Goal: Task Accomplishment & Management: Use online tool/utility

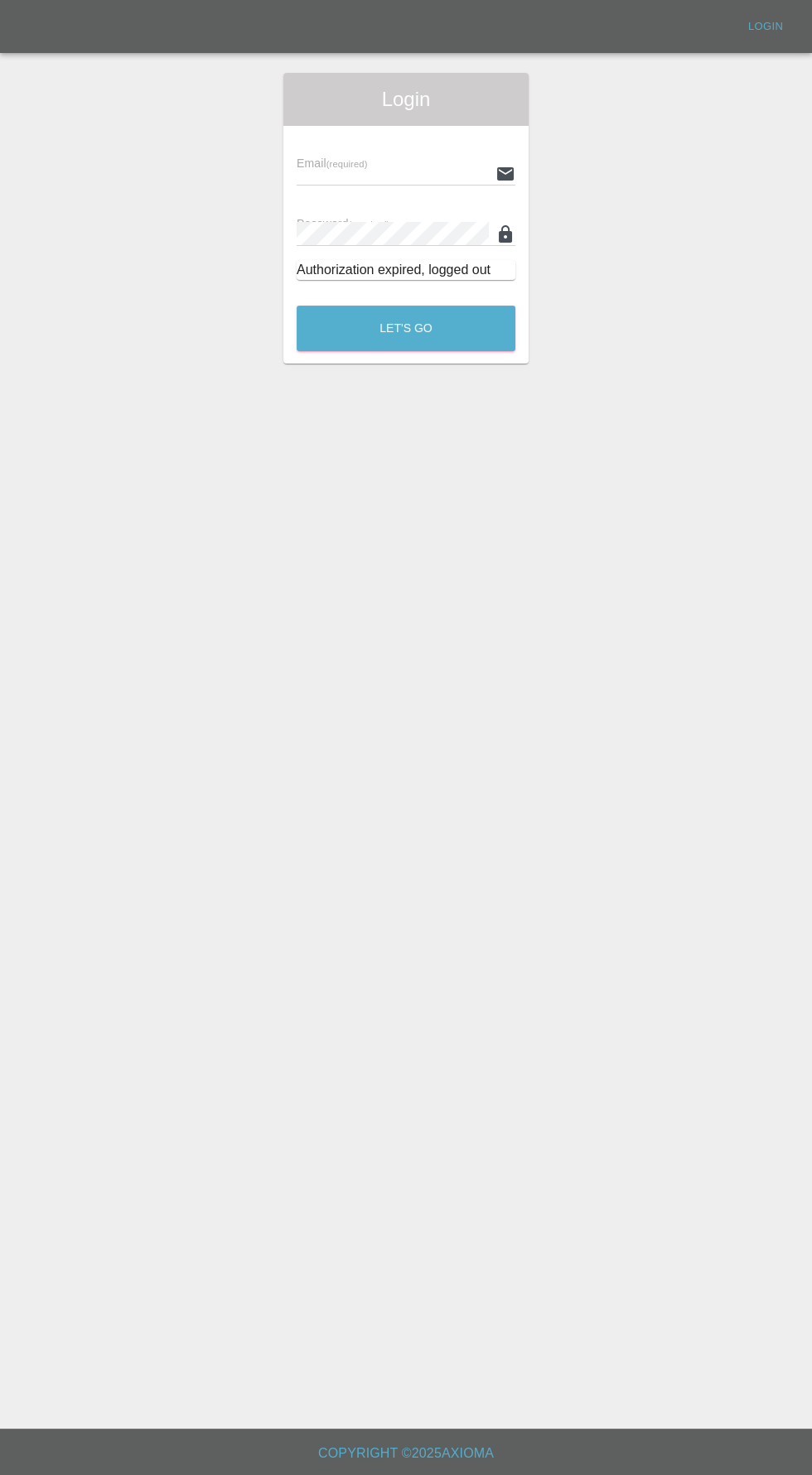
click at [328, 179] on input "text" at bounding box center [393, 173] width 192 height 24
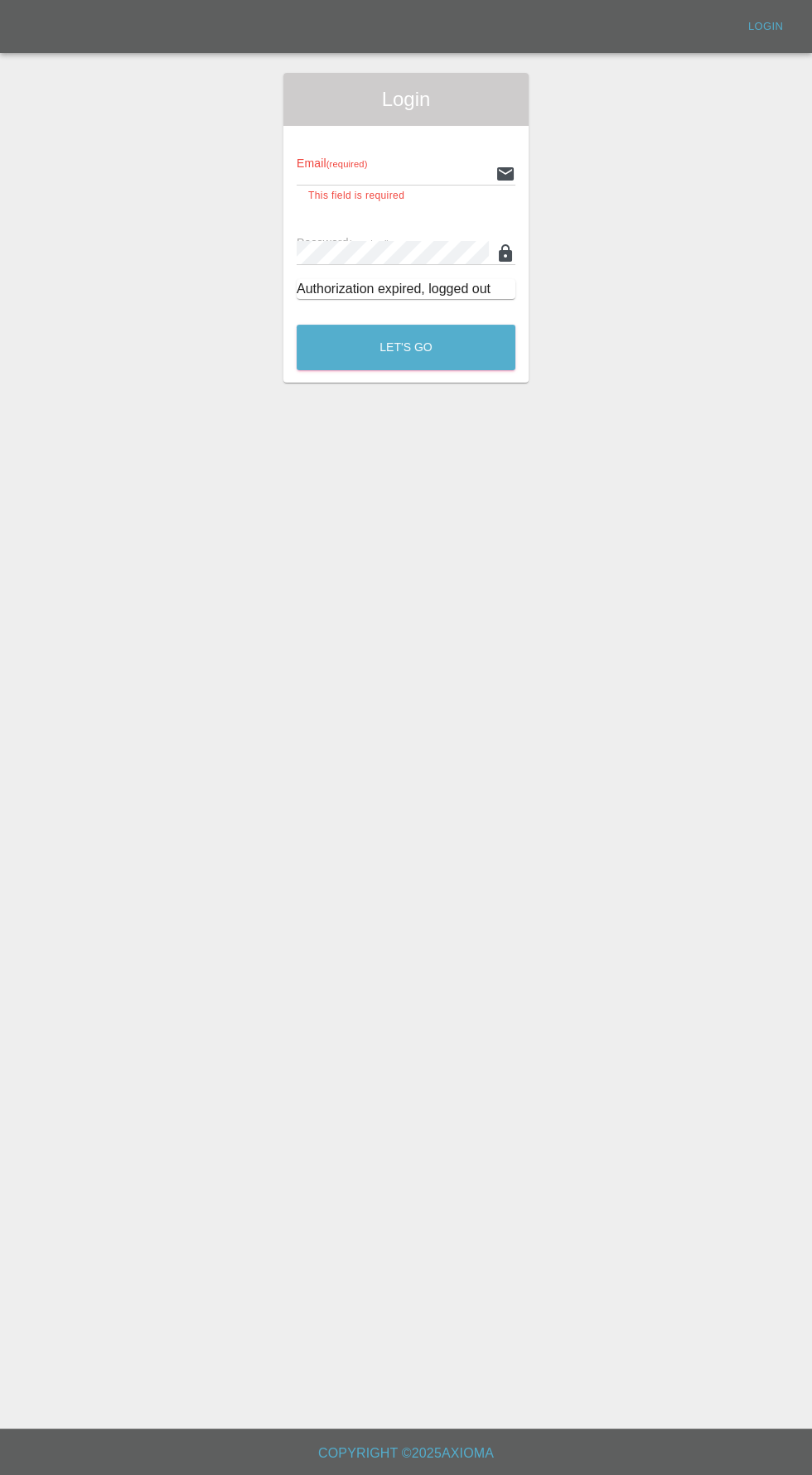
type input "[EMAIL_ADDRESS][DOMAIN_NAME]"
click at [297, 325] on button "Let's Go" at bounding box center [406, 348] width 219 height 46
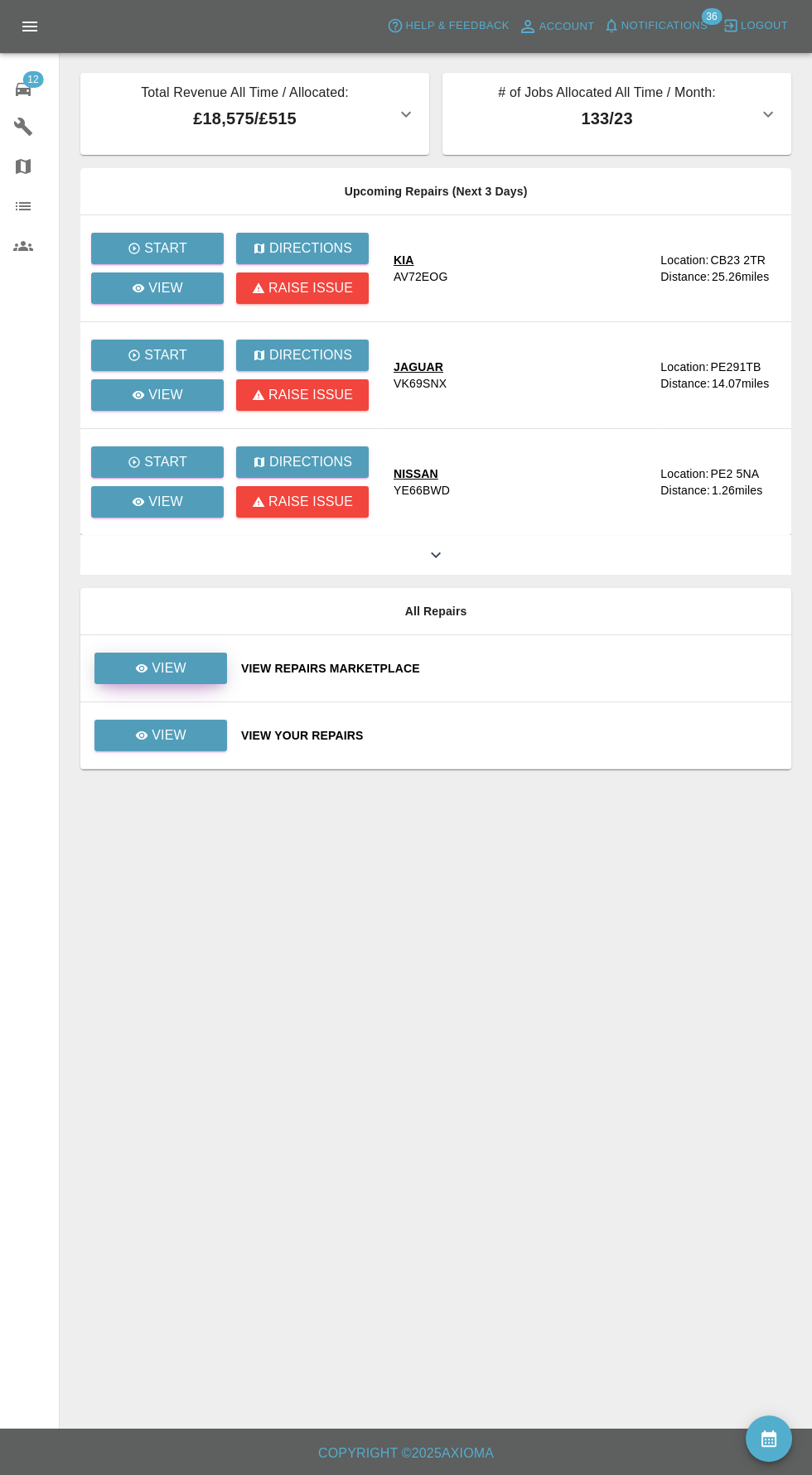
click at [143, 667] on icon at bounding box center [142, 668] width 13 height 8
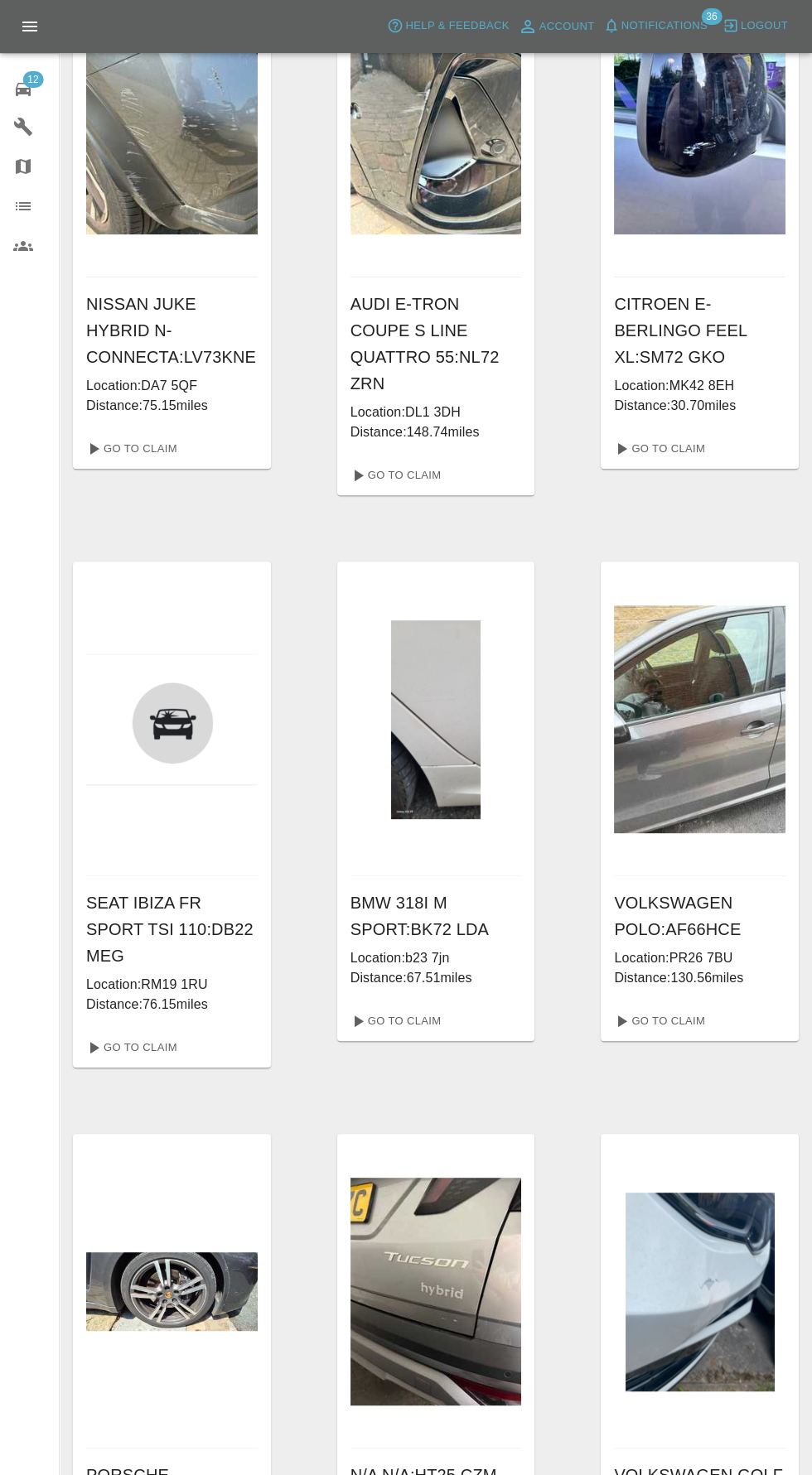
scroll to position [715, 0]
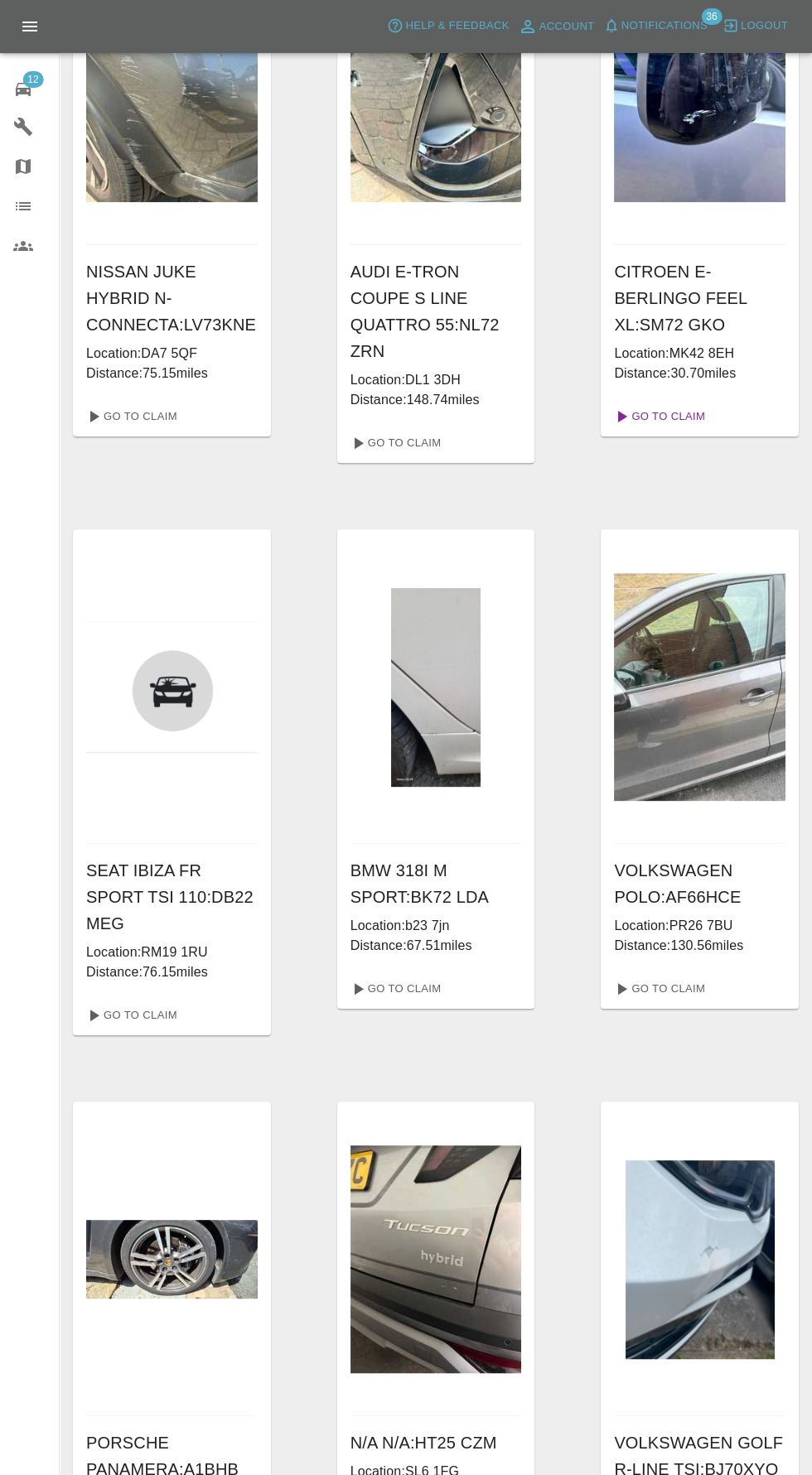
click at [701, 404] on link "Go To Claim" at bounding box center [657, 417] width 102 height 27
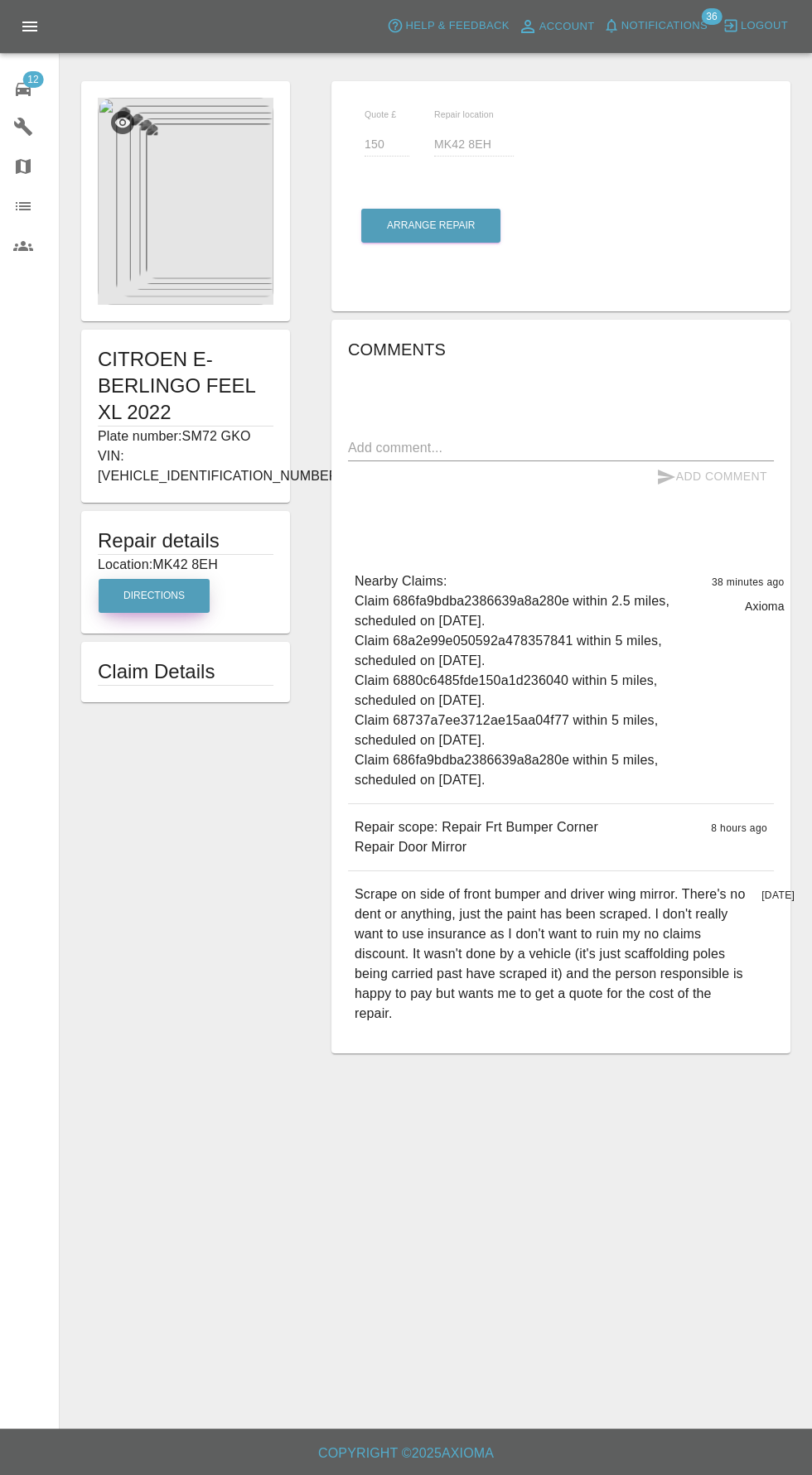
click at [175, 579] on button "Directions" at bounding box center [154, 595] width 111 height 34
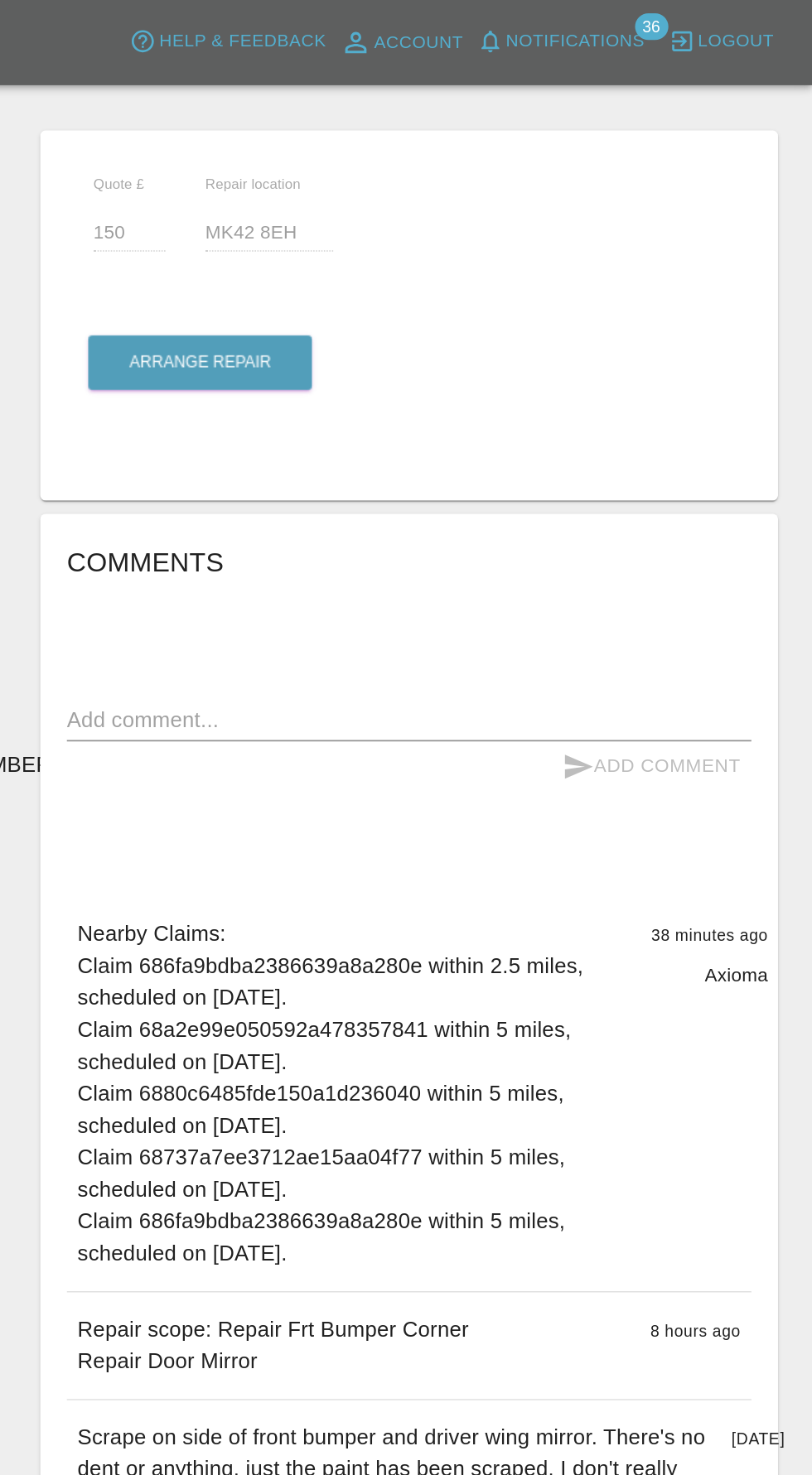
click at [671, 28] on span "Notifications" at bounding box center [665, 26] width 86 height 19
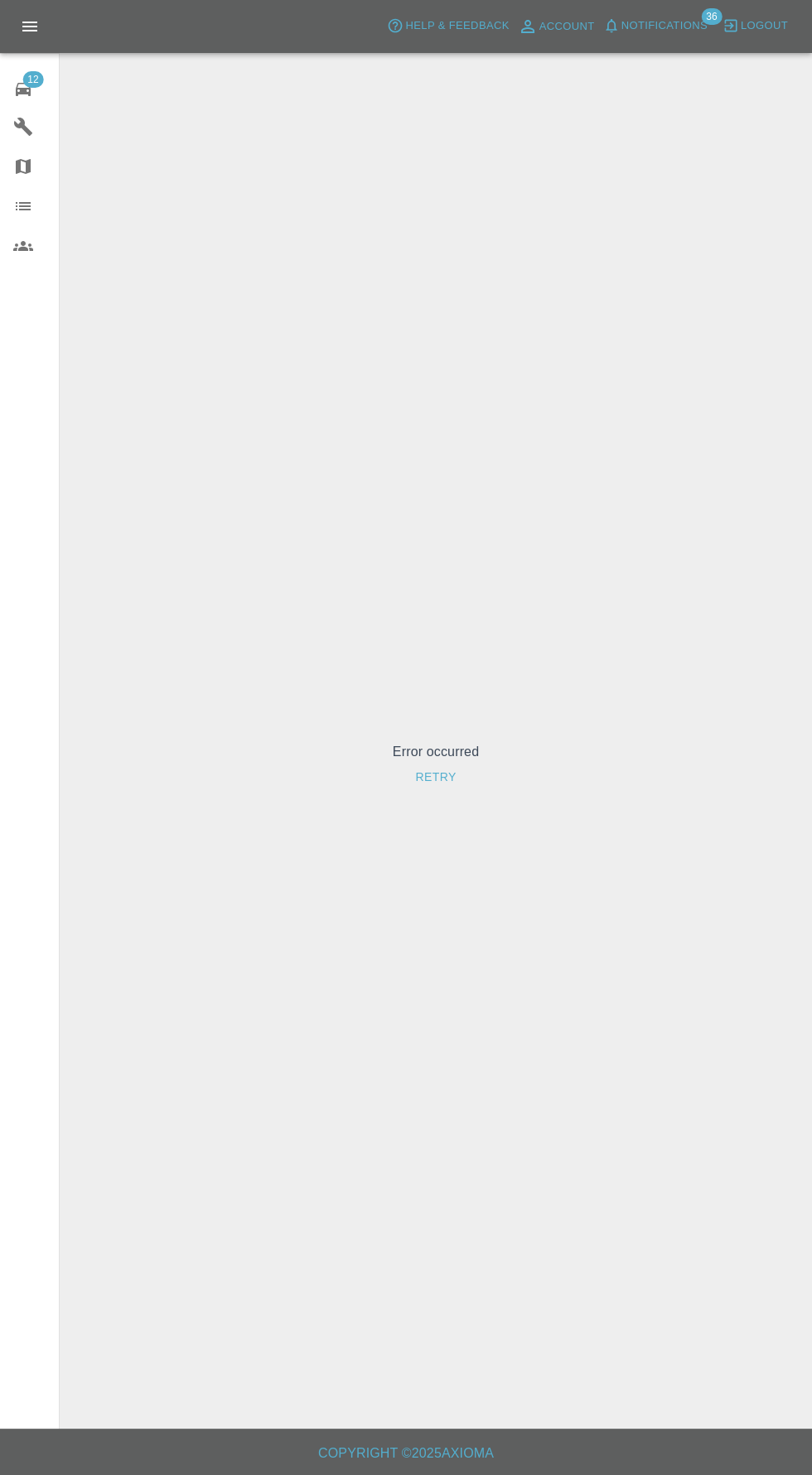
click at [23, 89] on icon at bounding box center [23, 89] width 15 height 13
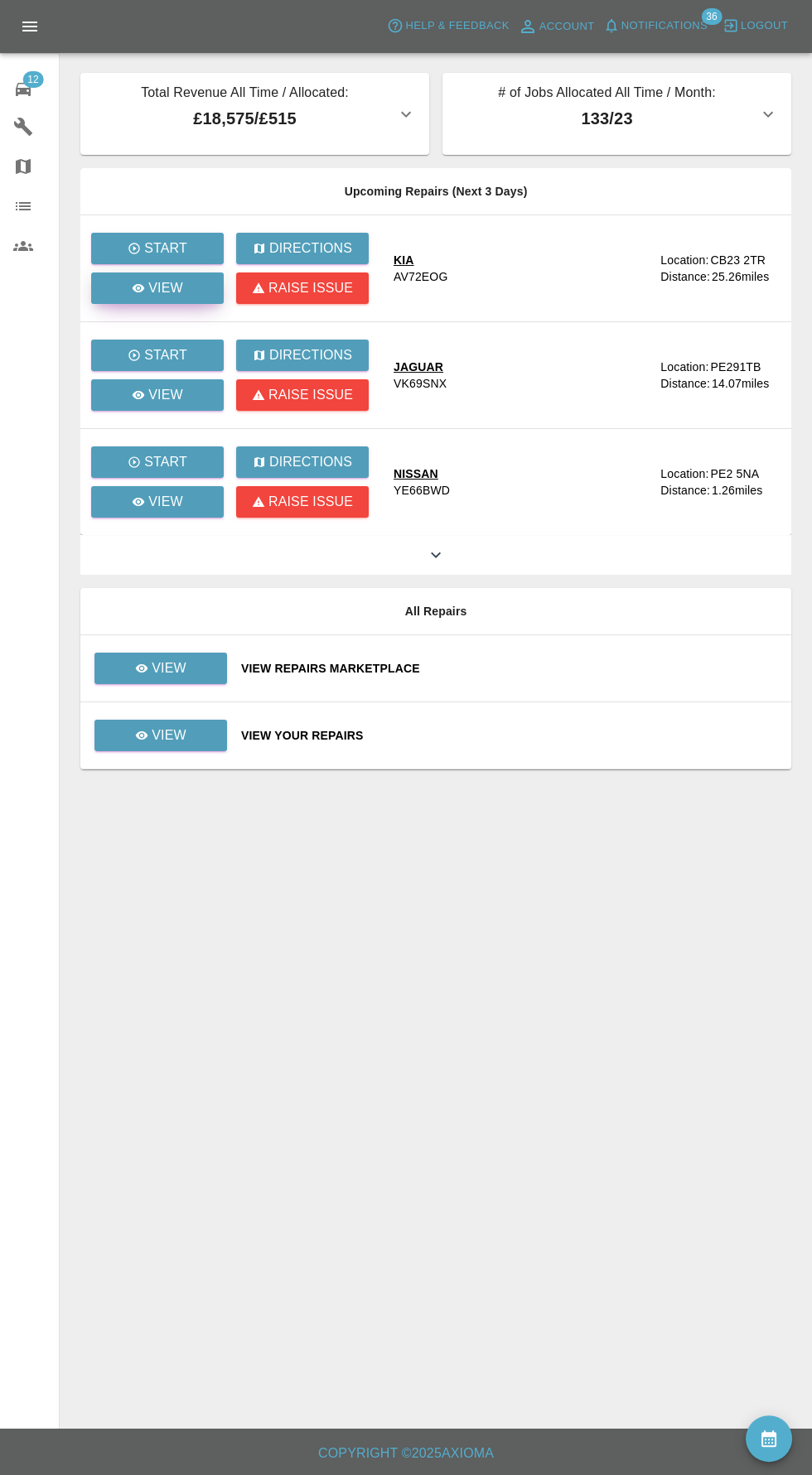
click at [144, 295] on div "View" at bounding box center [157, 288] width 51 height 20
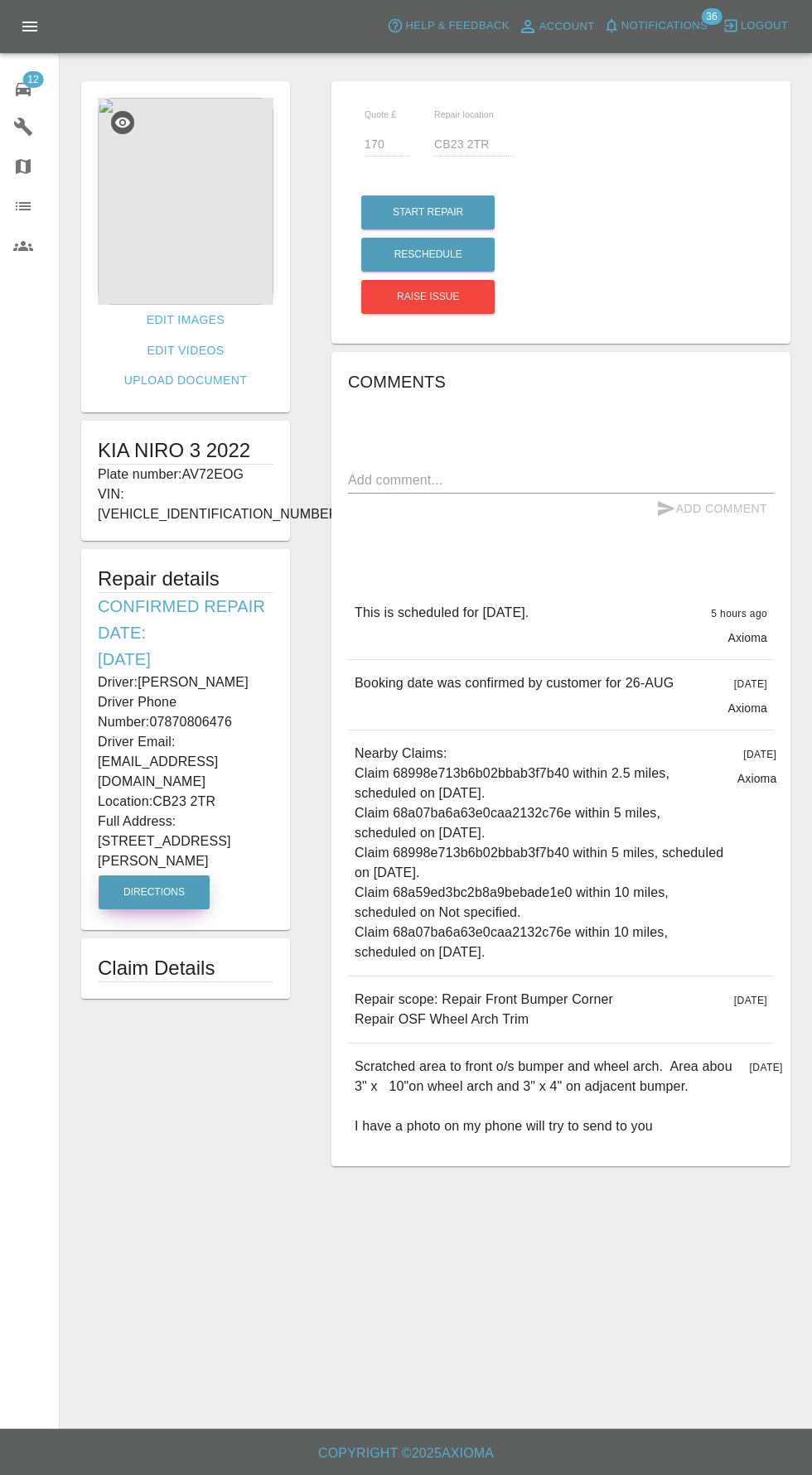
click at [146, 875] on button "Directions" at bounding box center [154, 892] width 111 height 34
click at [141, 164] on img at bounding box center [186, 201] width 176 height 207
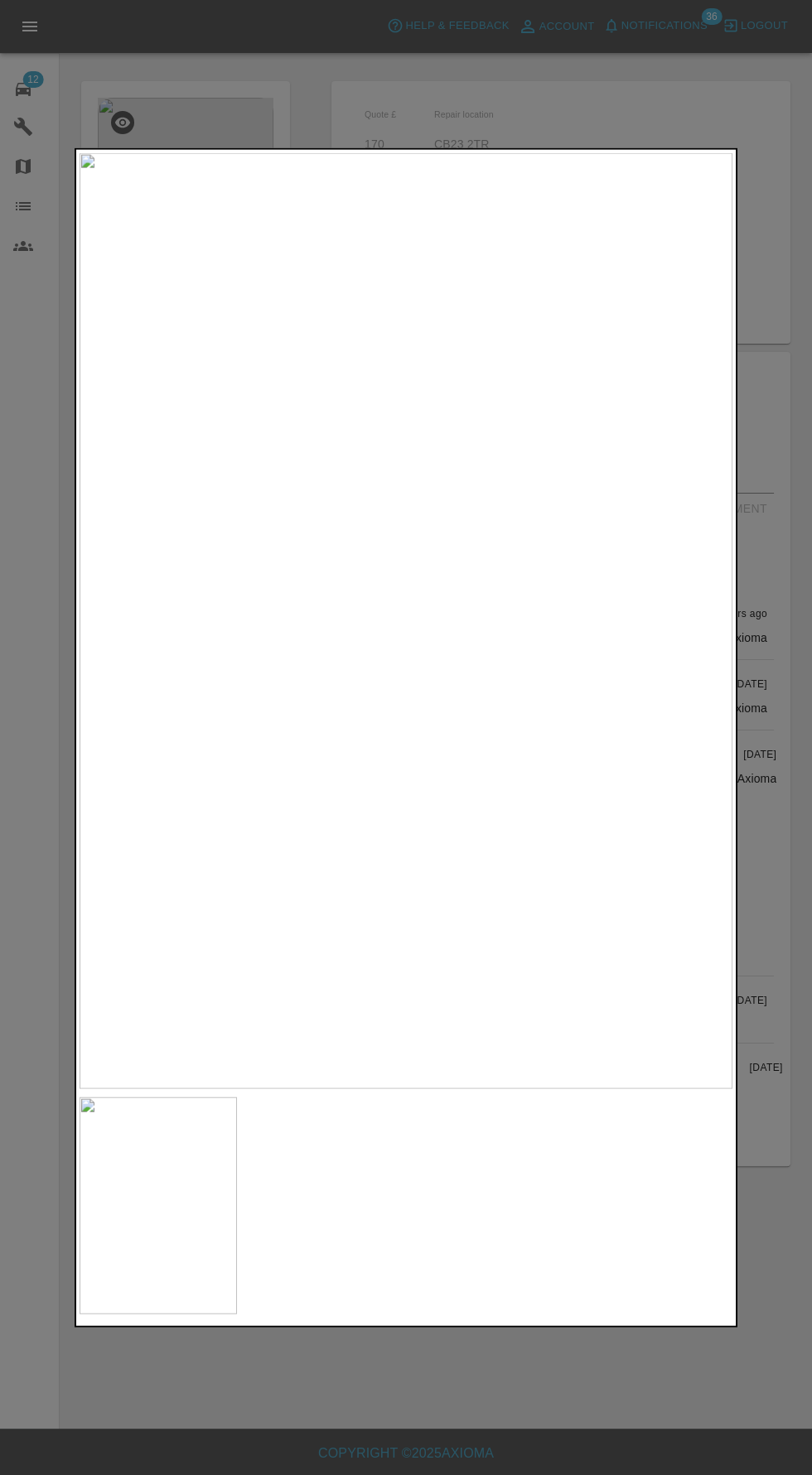
click at [481, 1394] on div at bounding box center [406, 737] width 812 height 1475
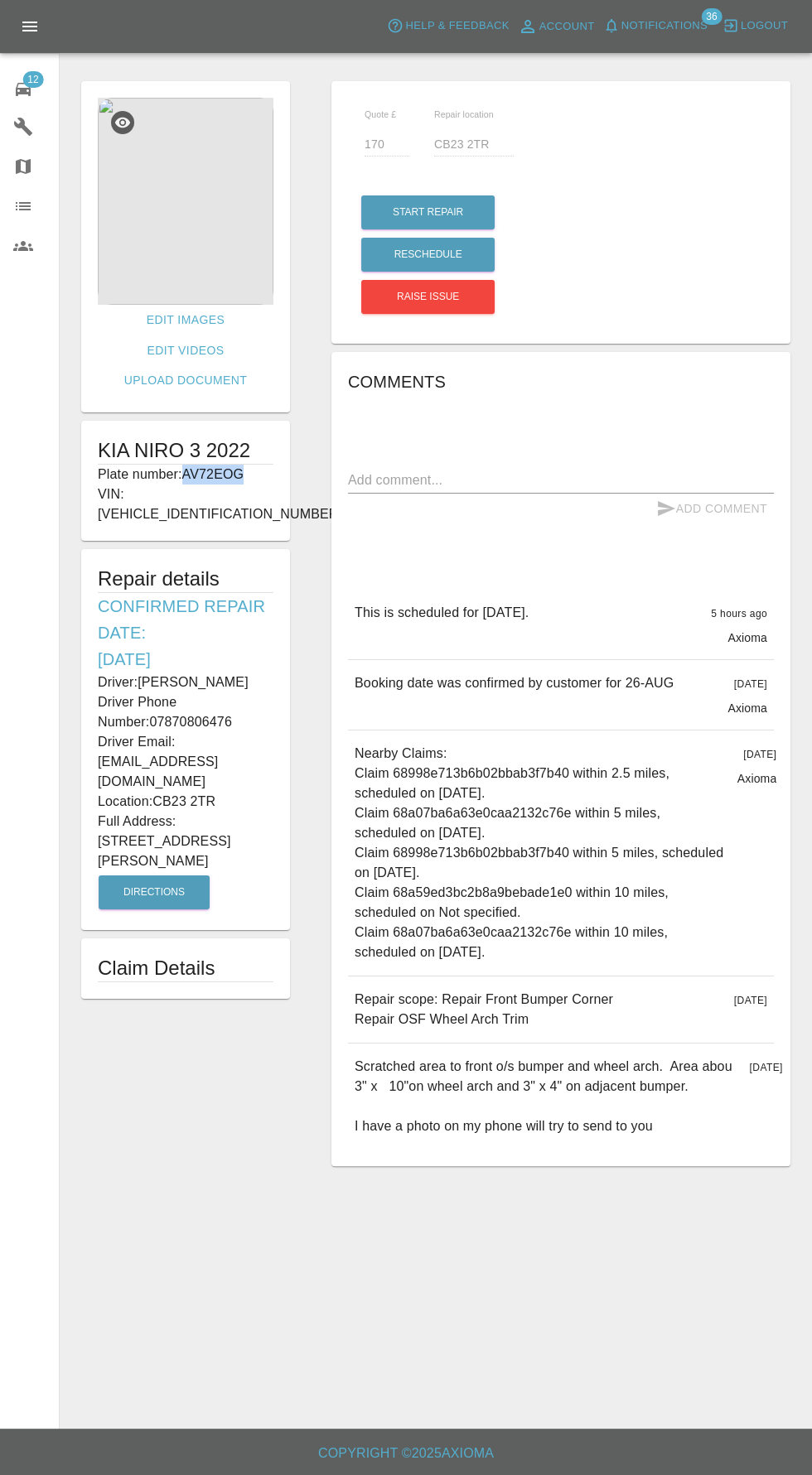
copy p "AV72EOG"
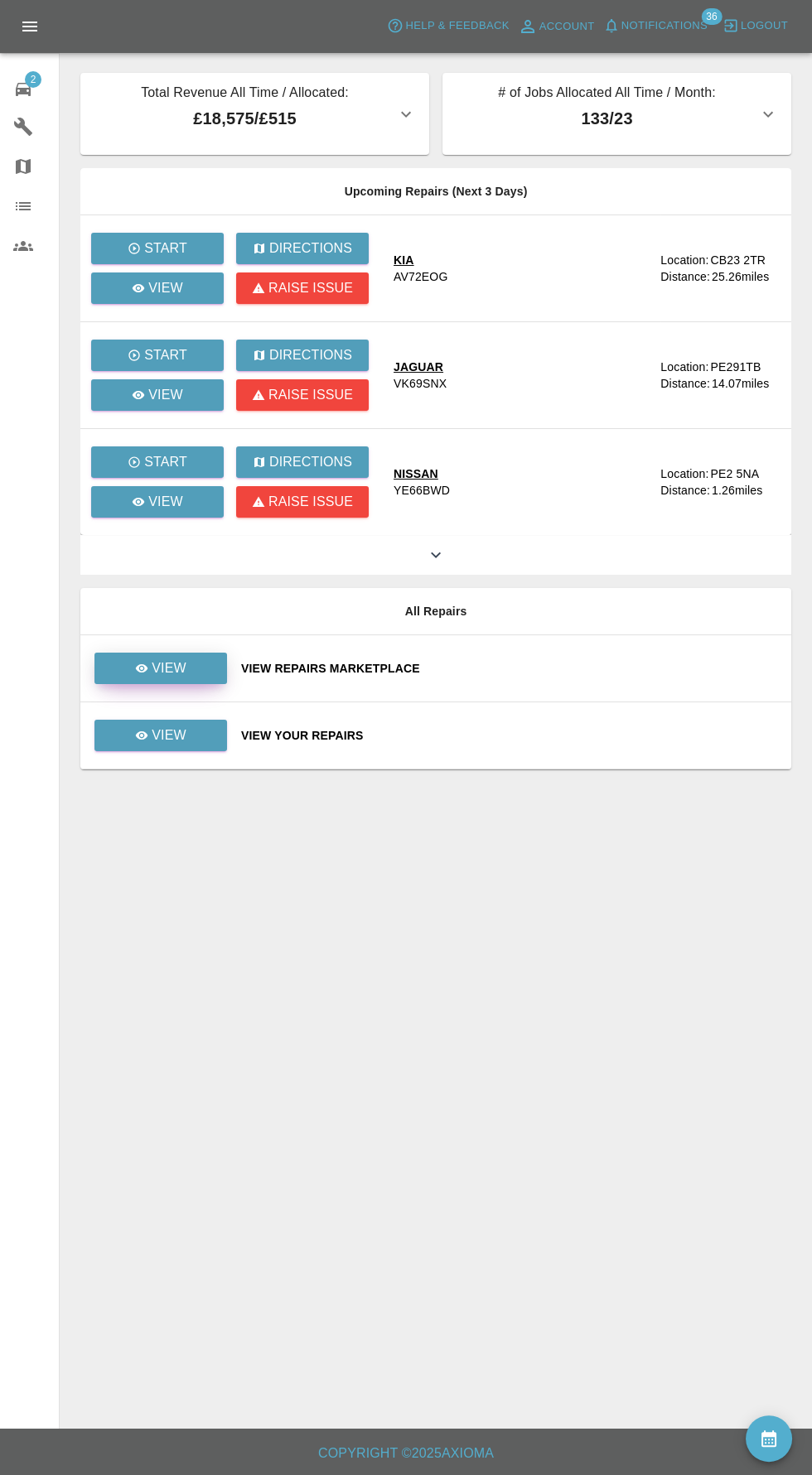
click at [148, 665] on icon at bounding box center [141, 668] width 13 height 13
click at [143, 734] on icon at bounding box center [142, 735] width 13 height 8
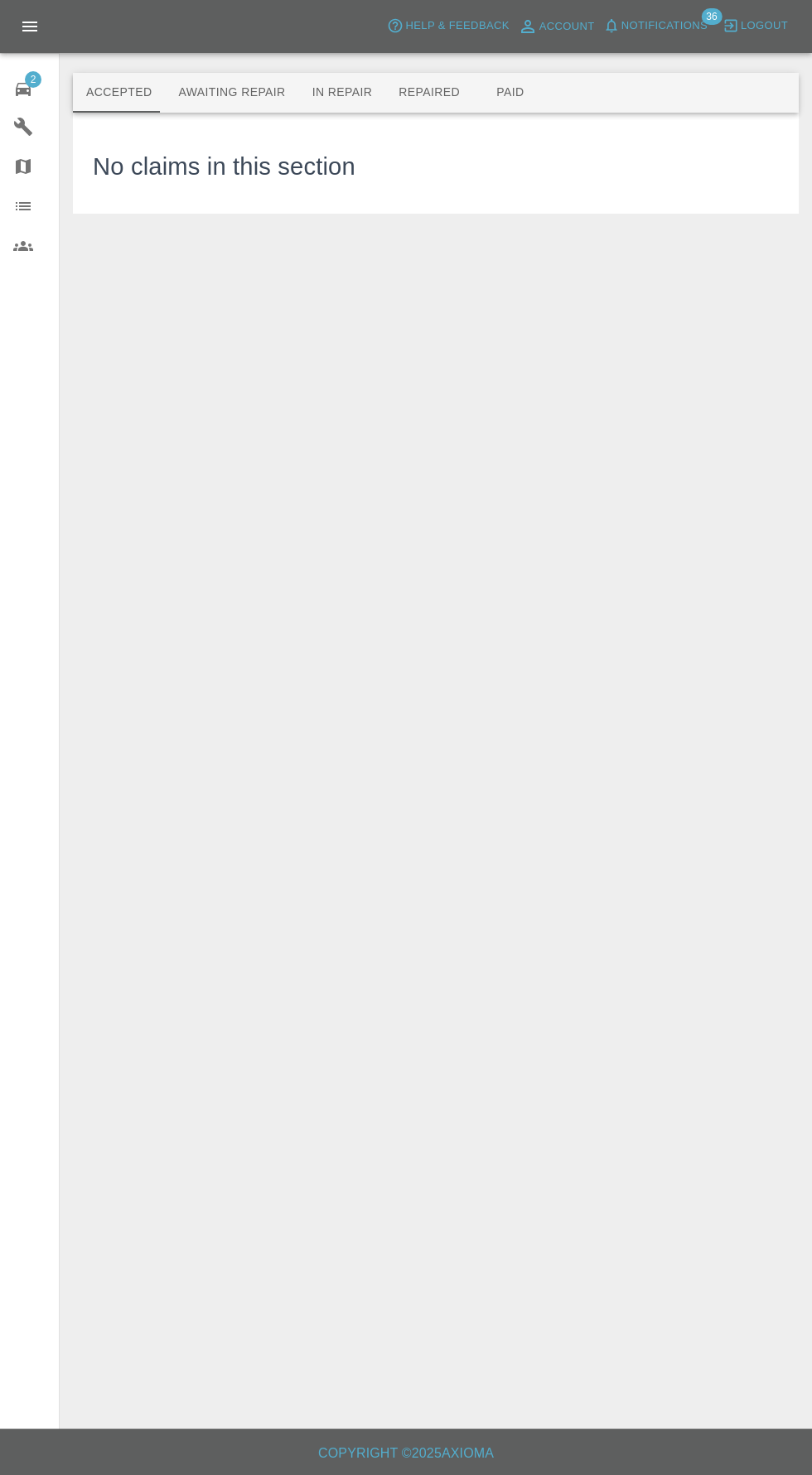
click at [211, 92] on button "Awaiting Repair" at bounding box center [232, 92] width 134 height 39
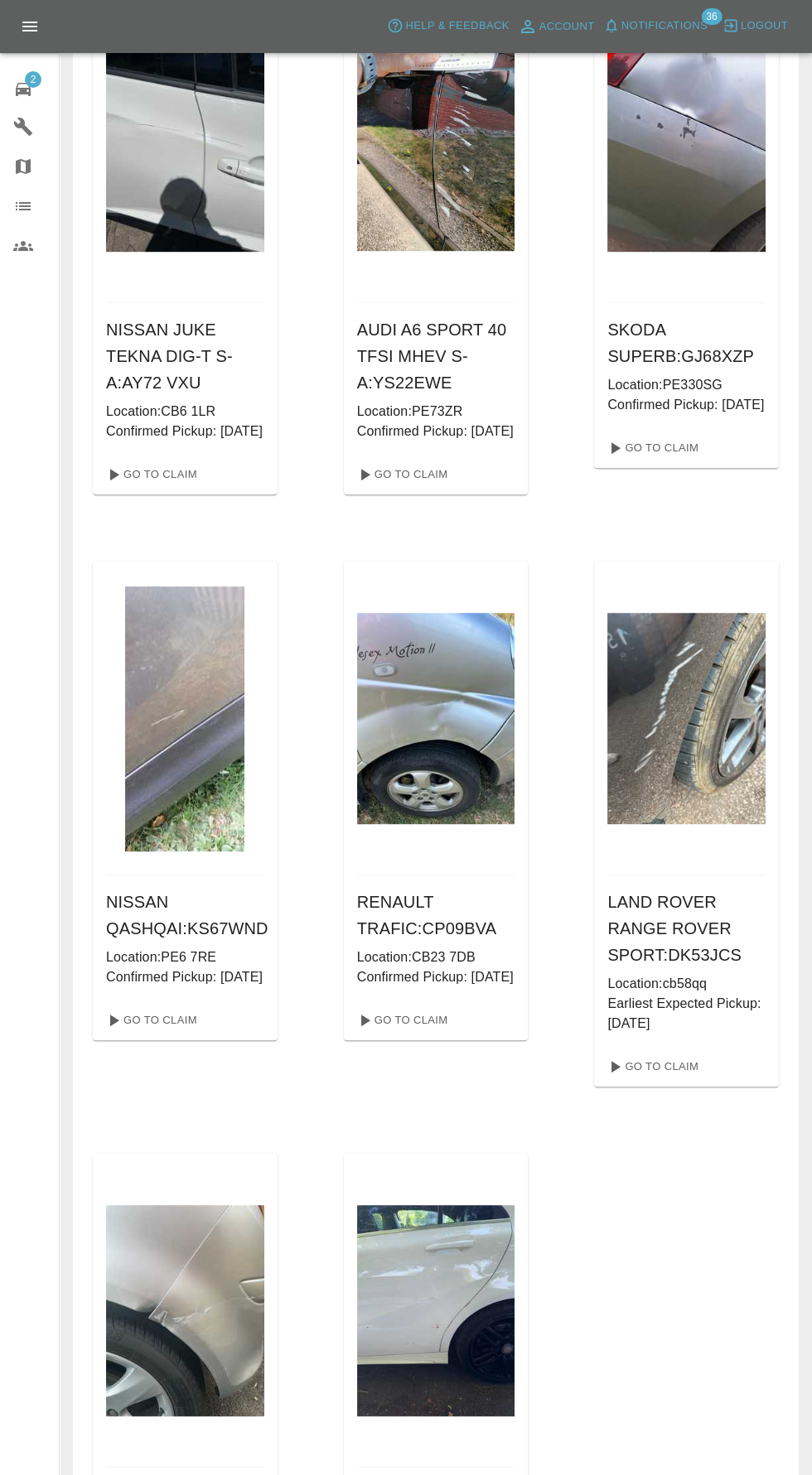
scroll to position [1320, 0]
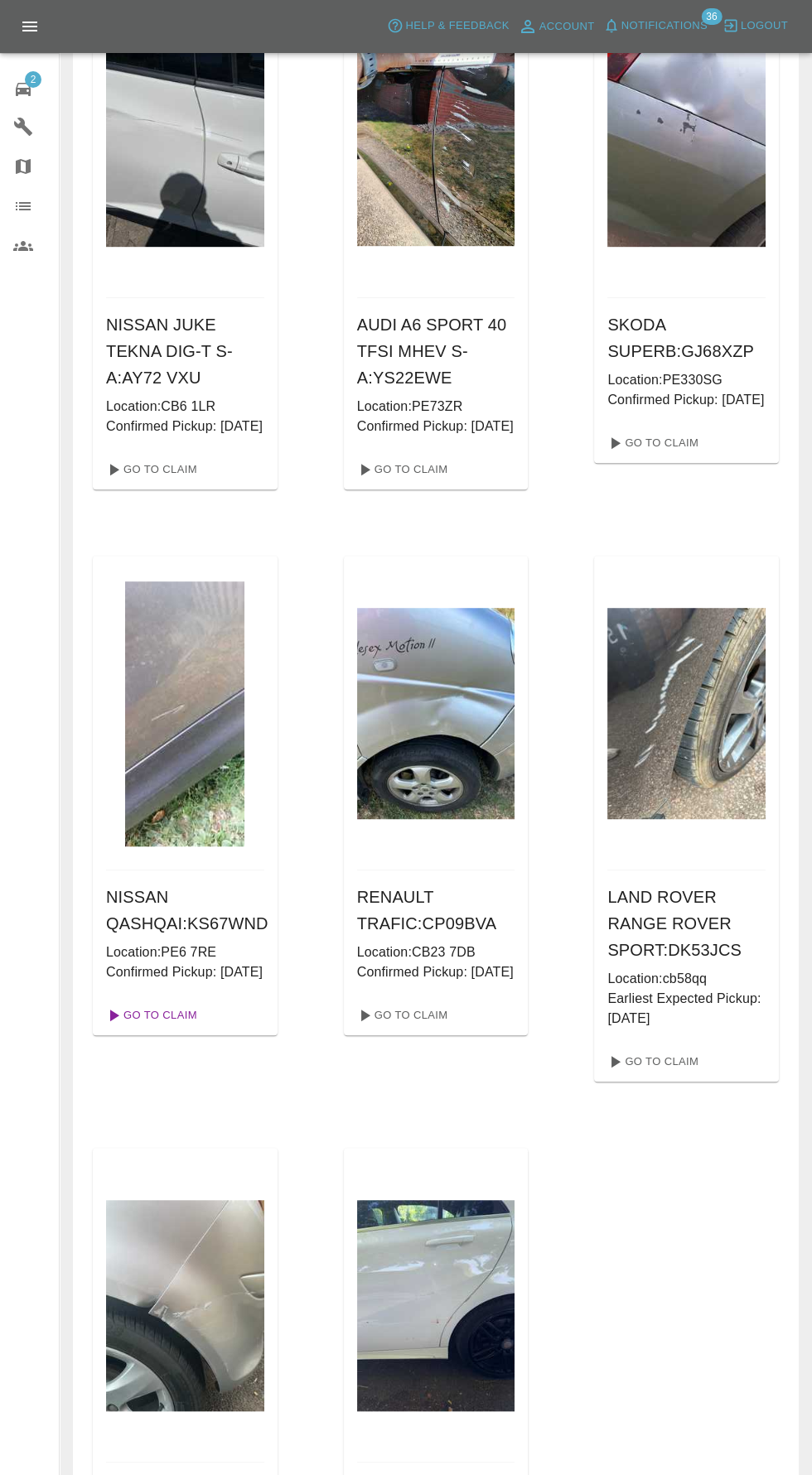
click at [157, 1029] on link "Go To Claim" at bounding box center [150, 1015] width 102 height 27
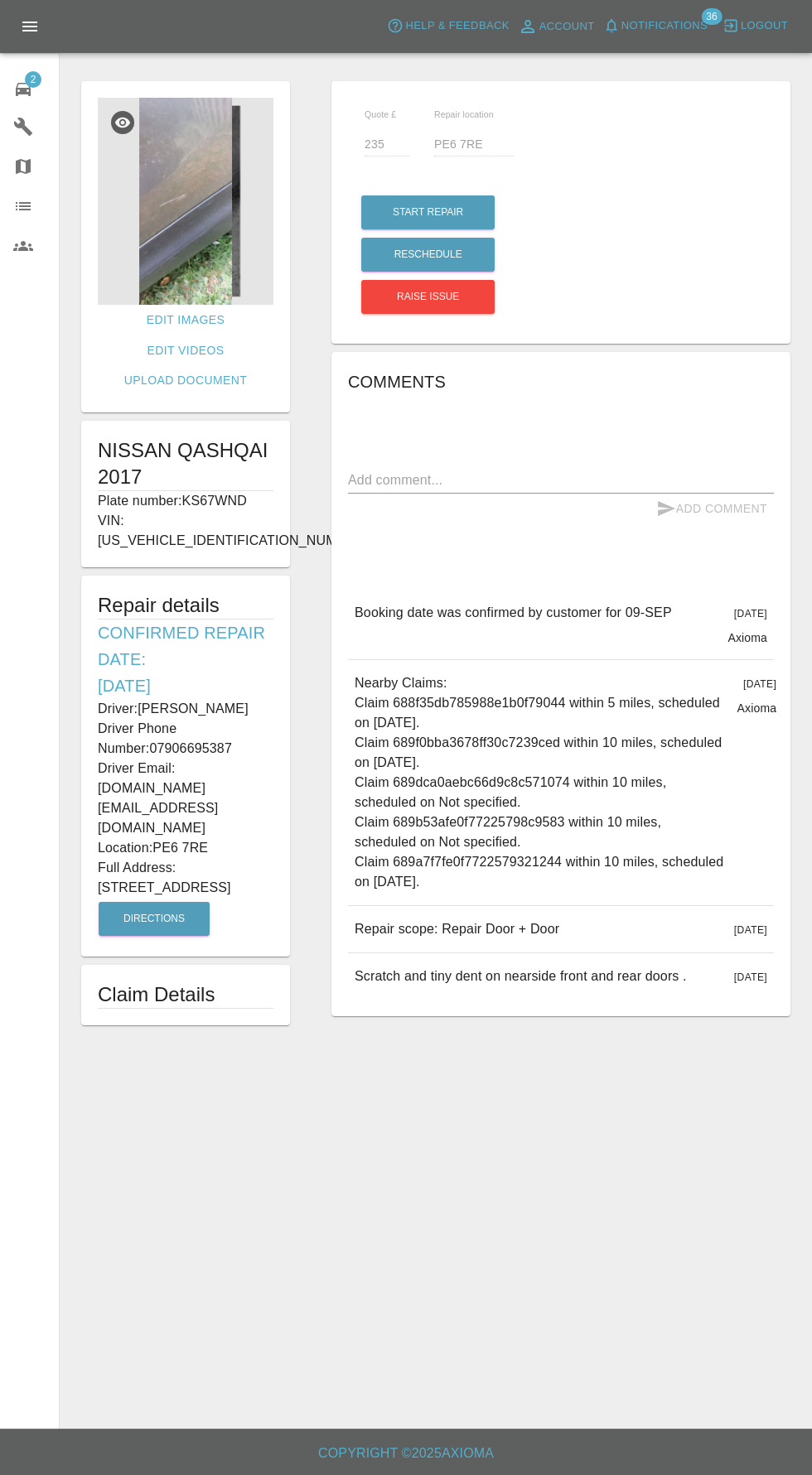
click at [179, 244] on img at bounding box center [186, 201] width 176 height 207
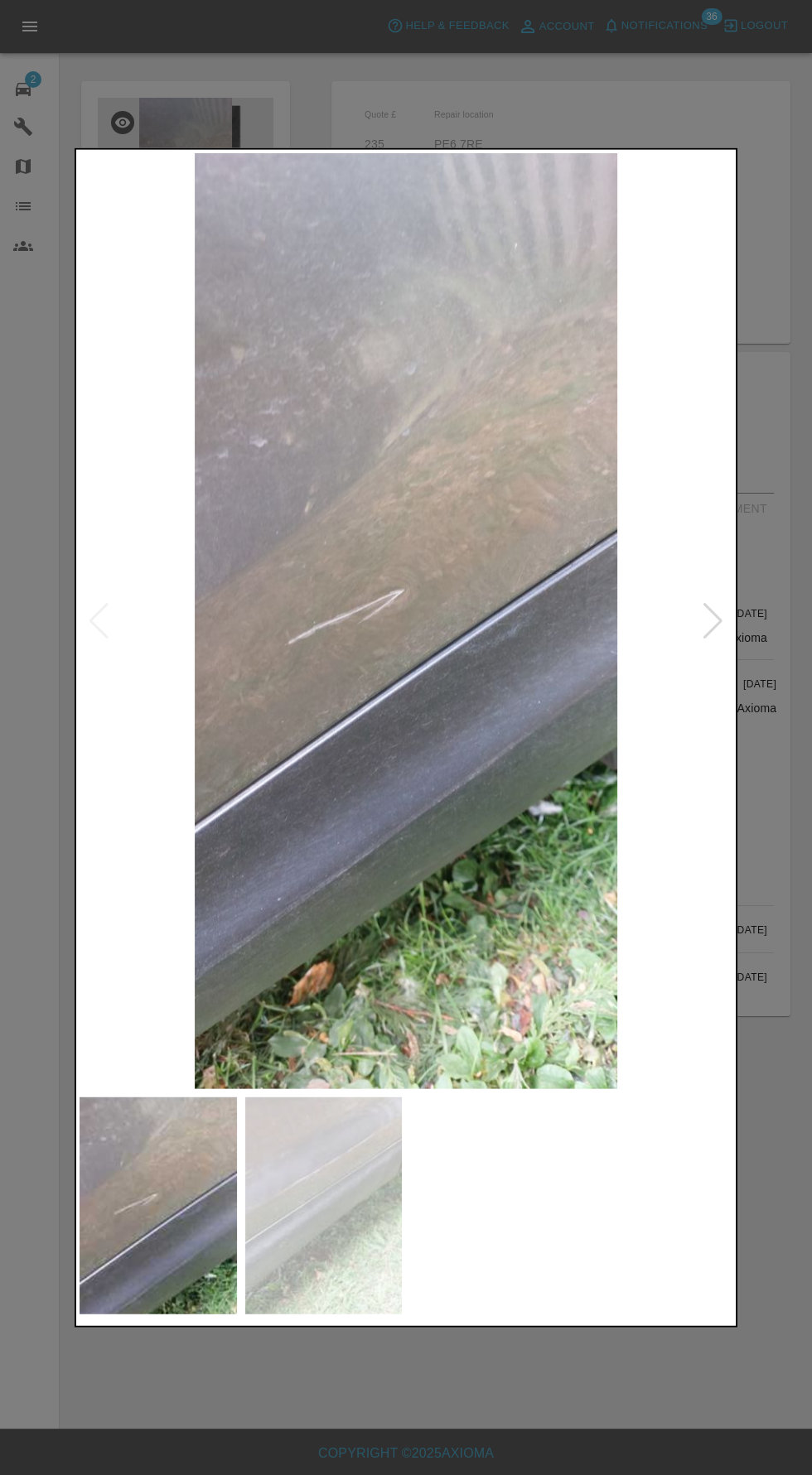
click at [352, 1213] on img at bounding box center [324, 1206] width 157 height 218
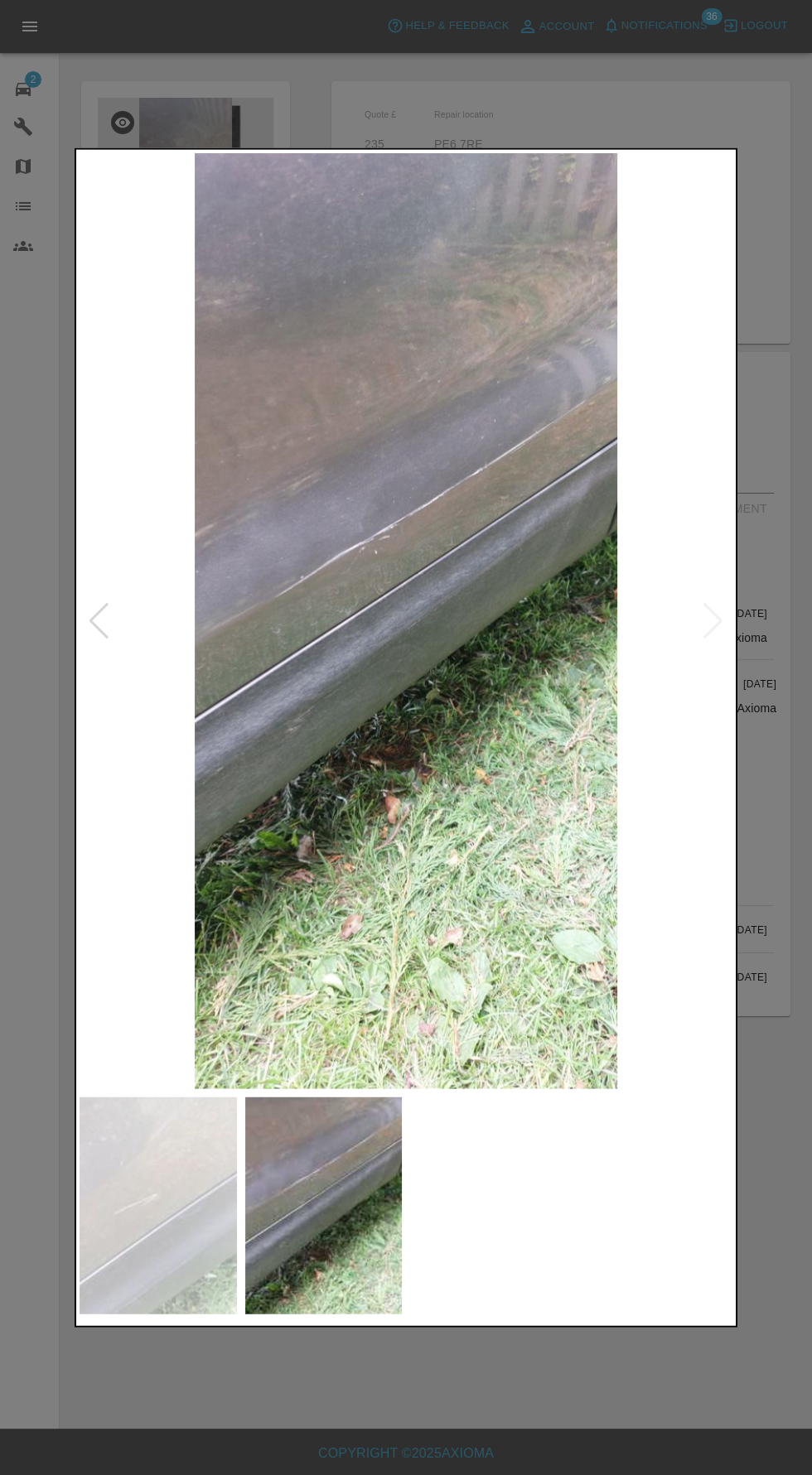
click at [157, 1205] on img at bounding box center [158, 1206] width 157 height 218
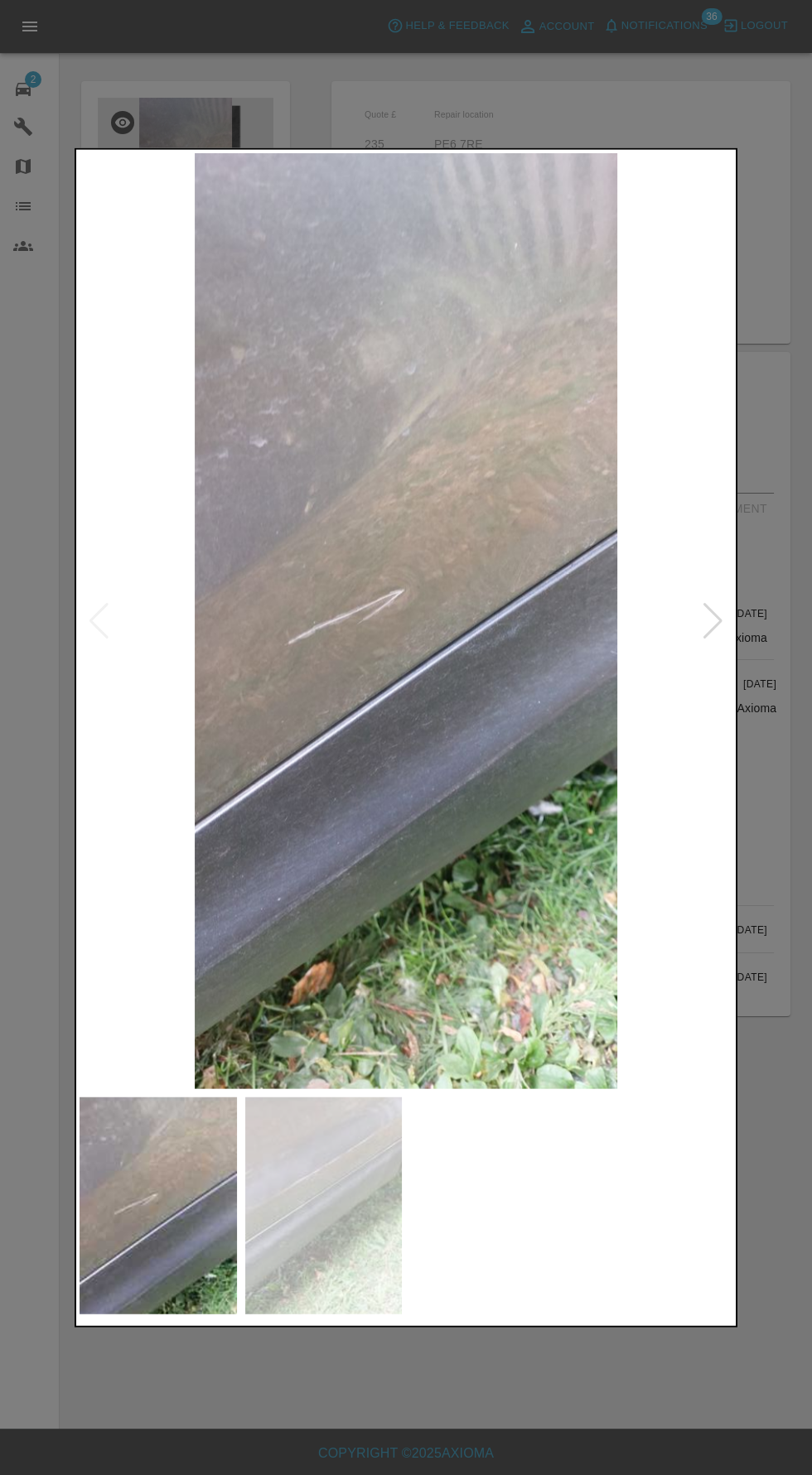
click at [319, 1220] on img at bounding box center [324, 1206] width 157 height 218
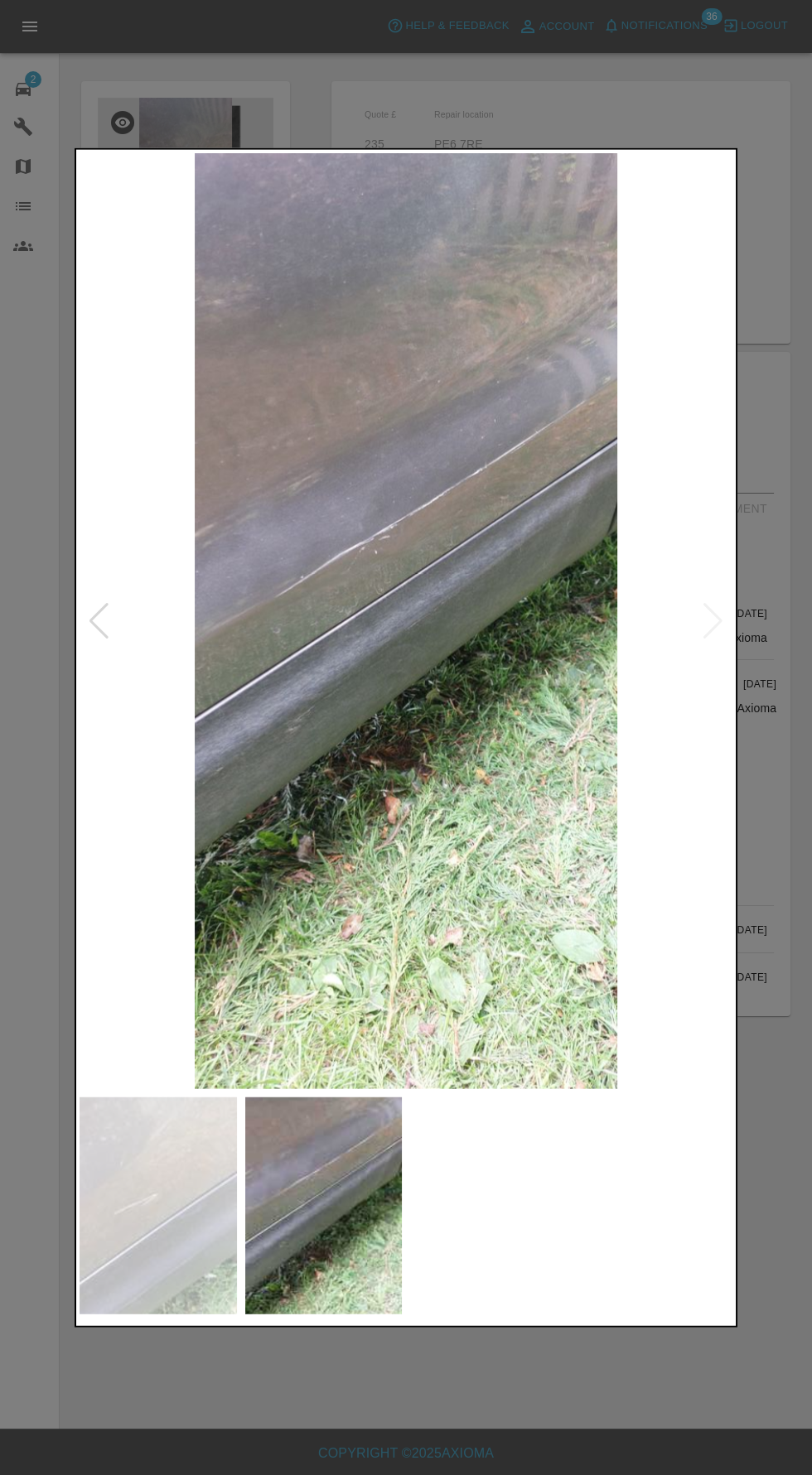
click at [139, 1218] on img at bounding box center [158, 1206] width 157 height 218
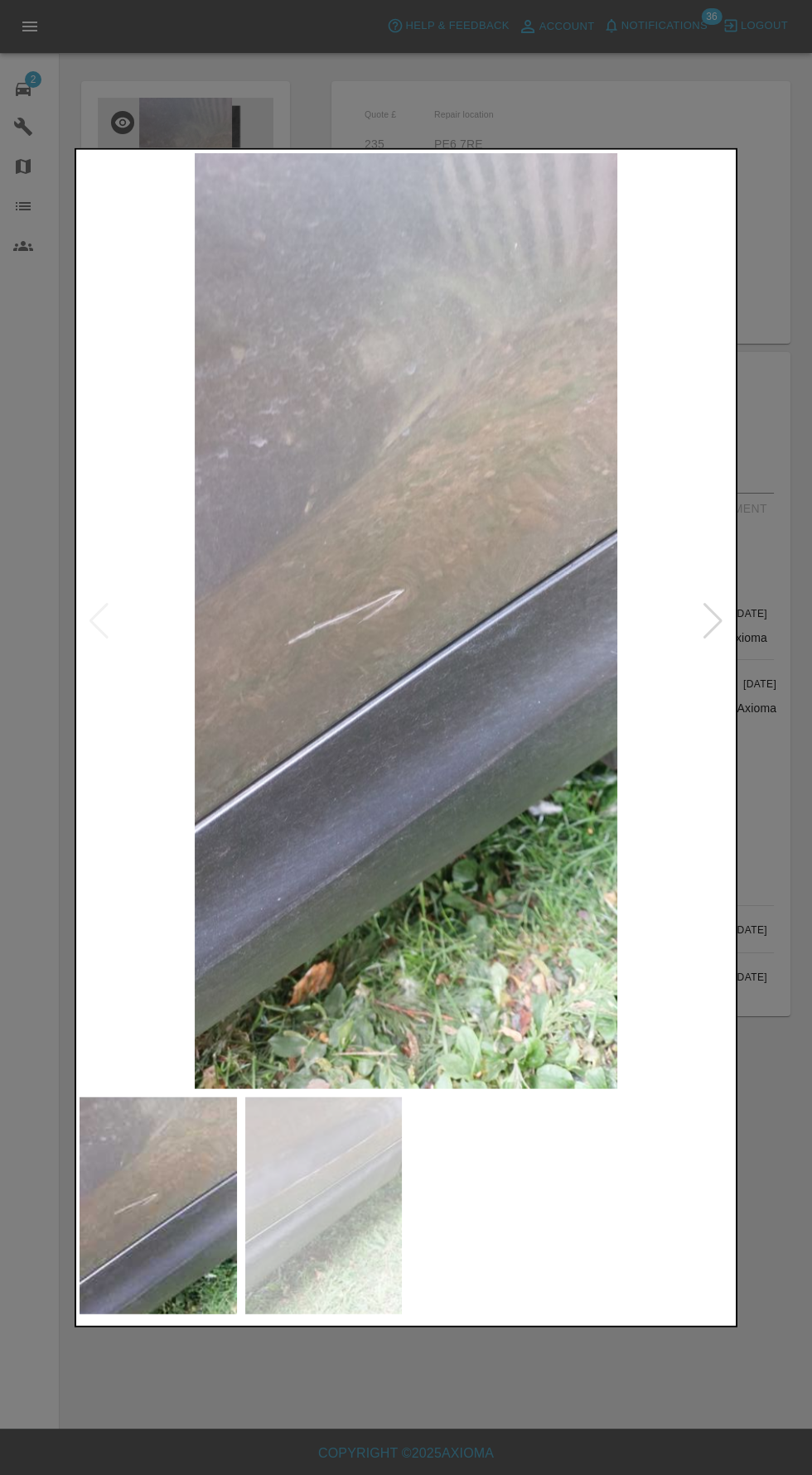
click at [258, 1221] on img at bounding box center [324, 1206] width 157 height 218
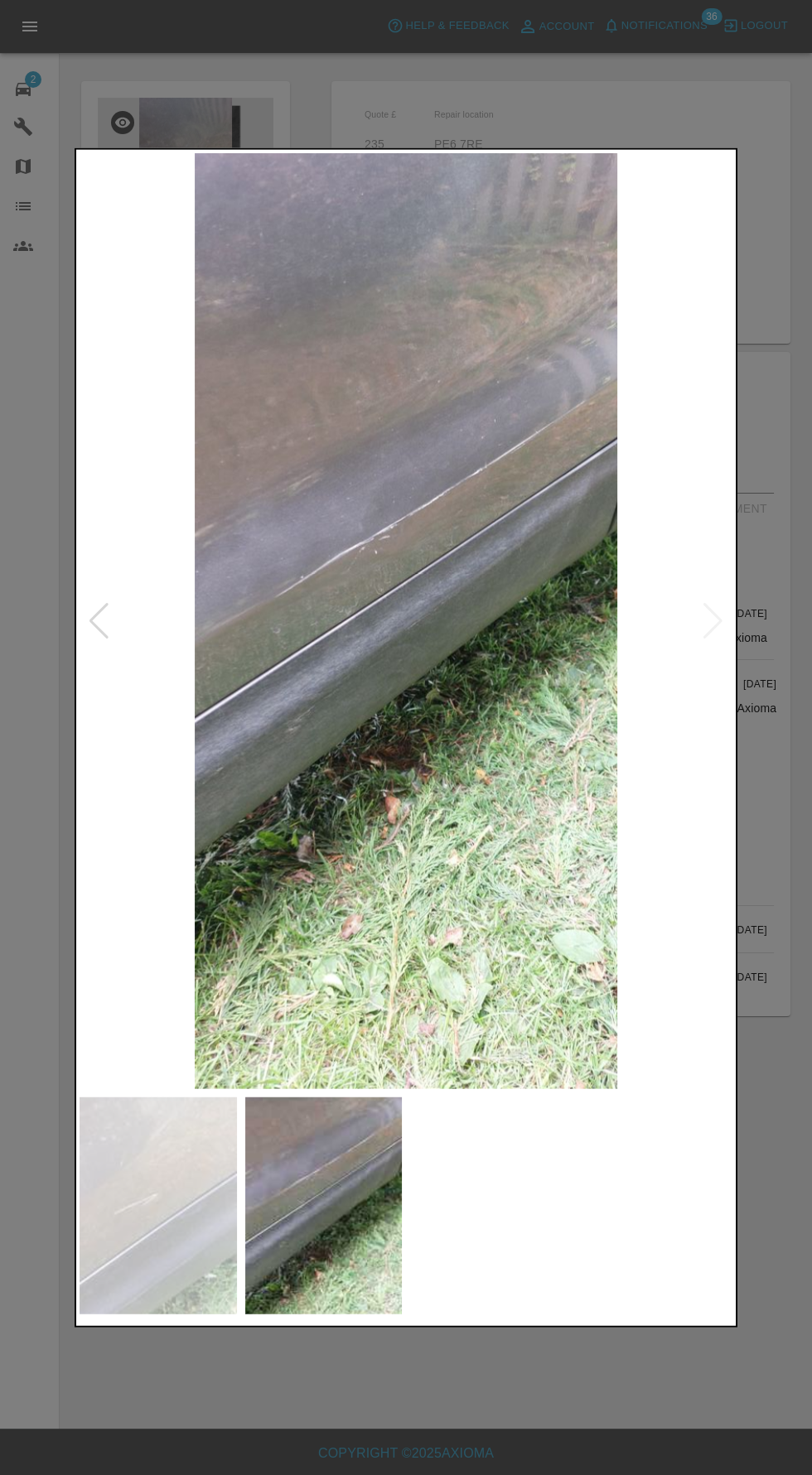
click at [484, 1409] on div at bounding box center [406, 737] width 812 height 1475
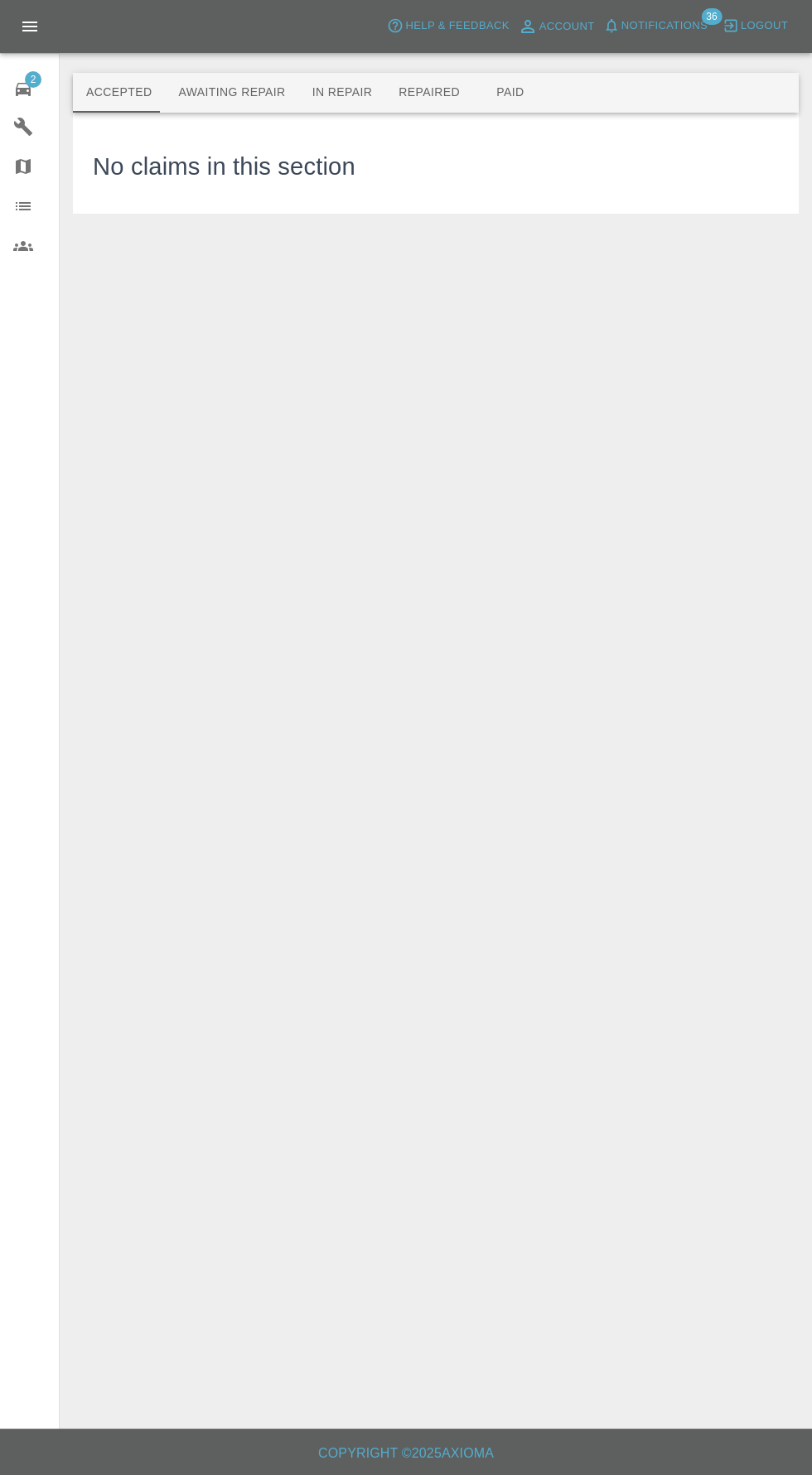
click at [215, 93] on button "Awaiting Repair" at bounding box center [232, 92] width 134 height 39
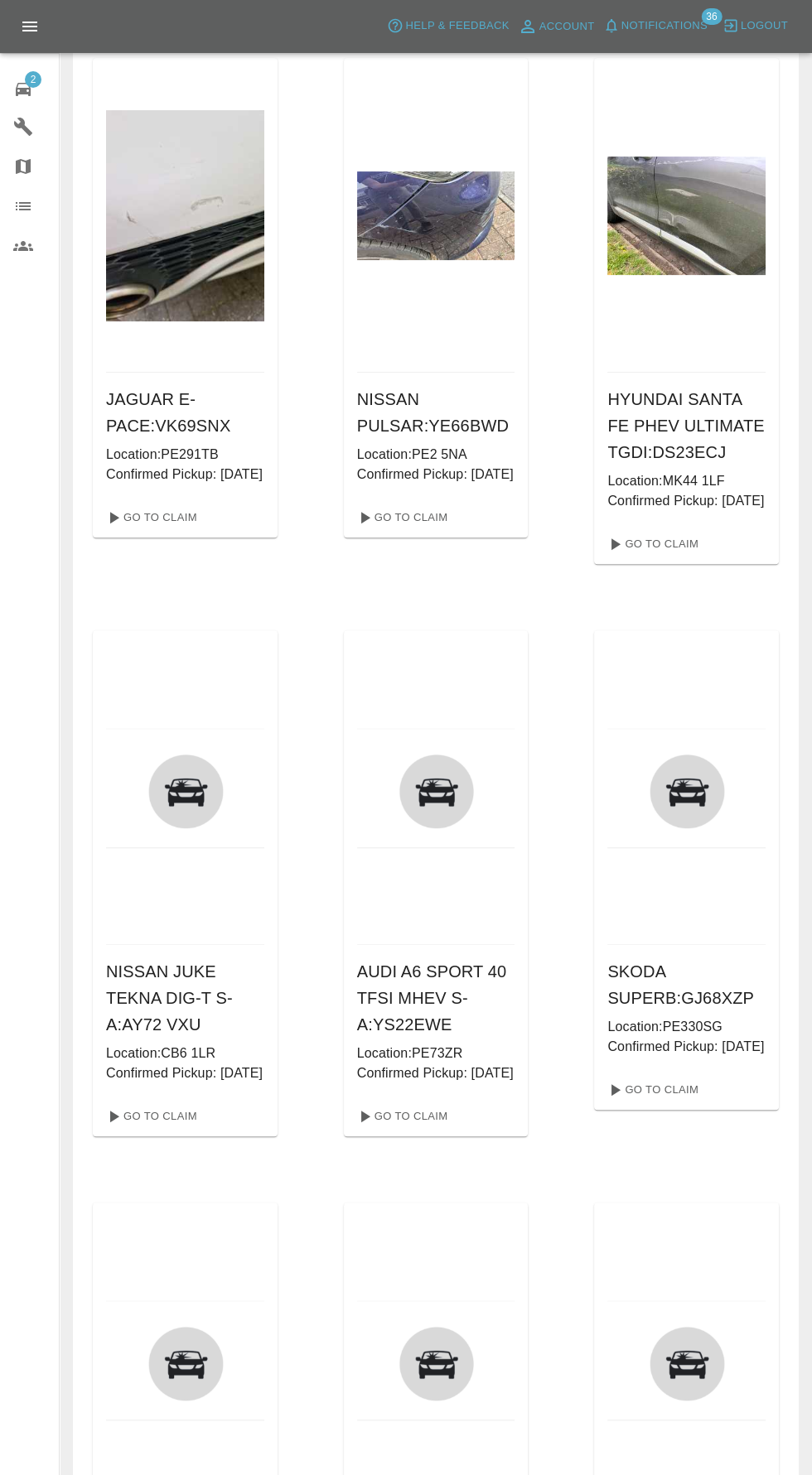
scroll to position [1519, 0]
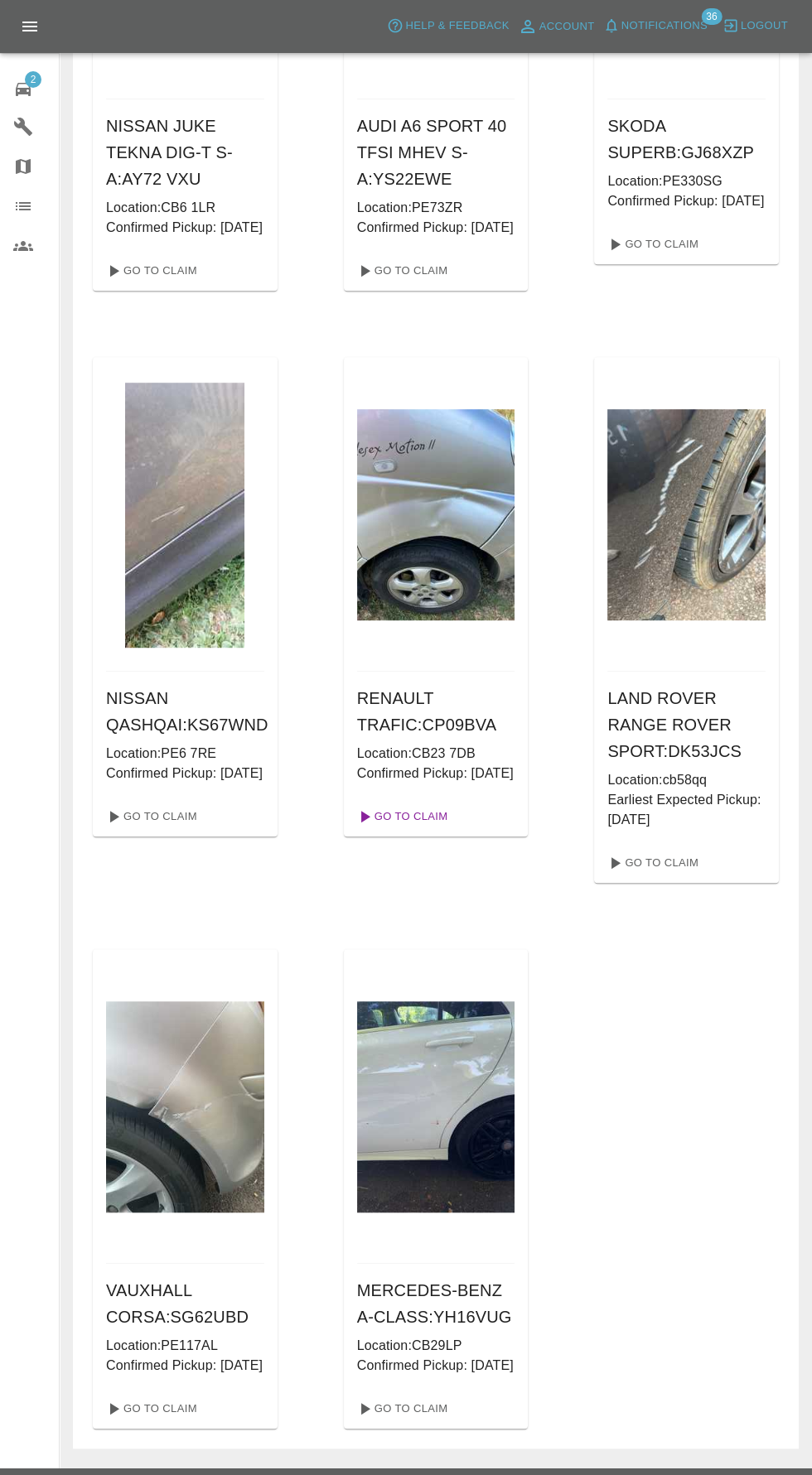
click at [438, 830] on link "Go To Claim" at bounding box center [401, 817] width 102 height 27
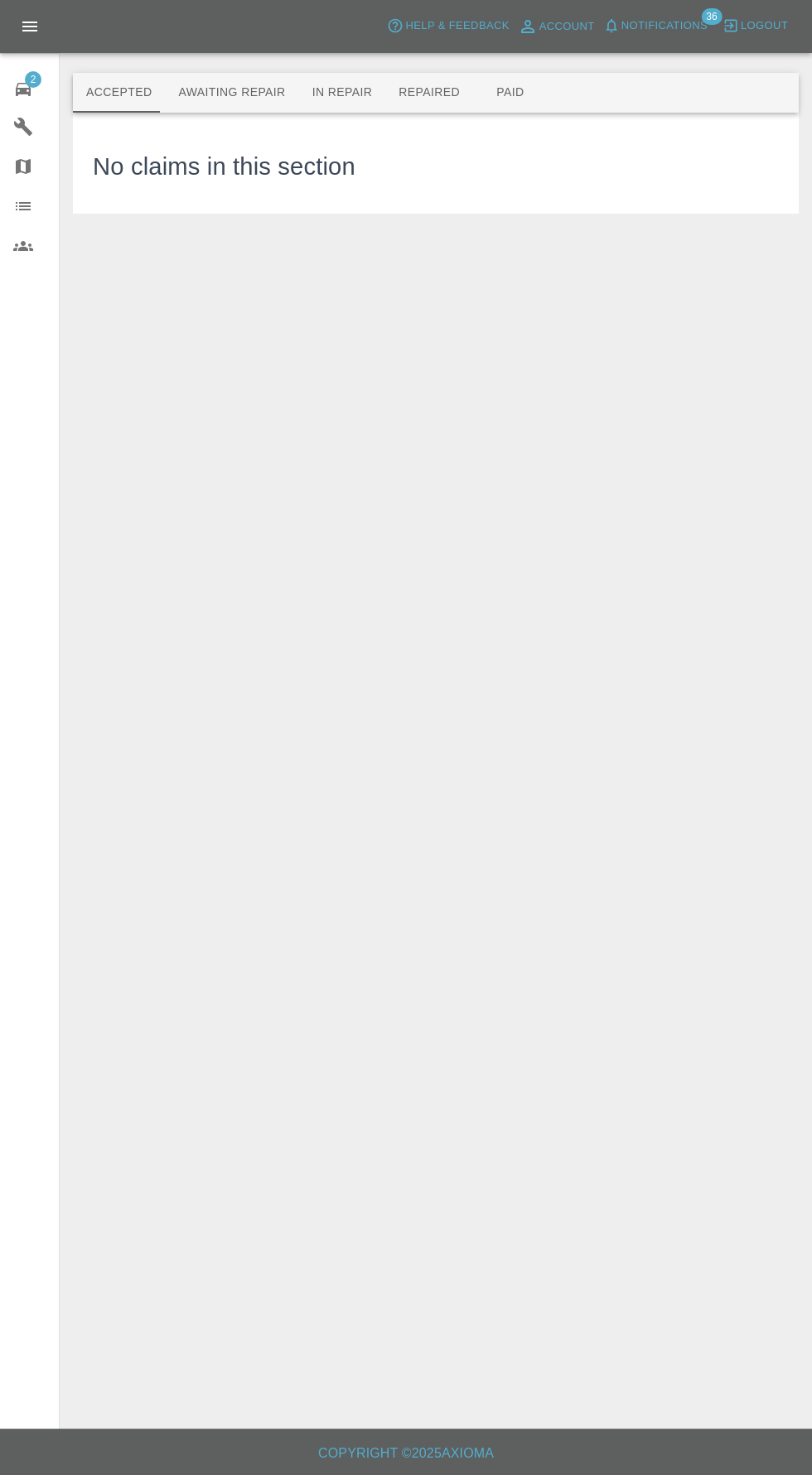
click at [231, 92] on button "Awaiting Repair" at bounding box center [232, 92] width 134 height 39
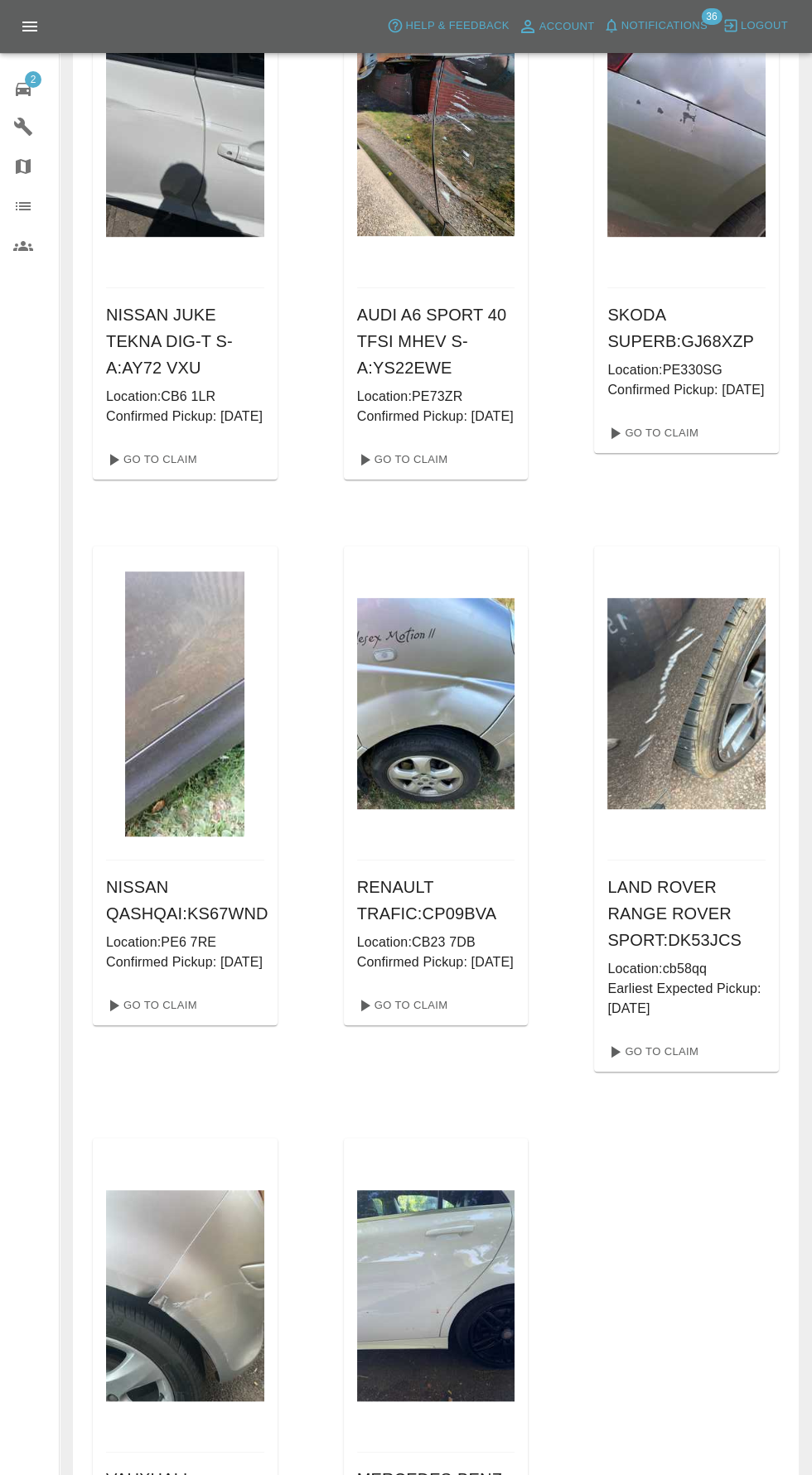
scroll to position [1189, 0]
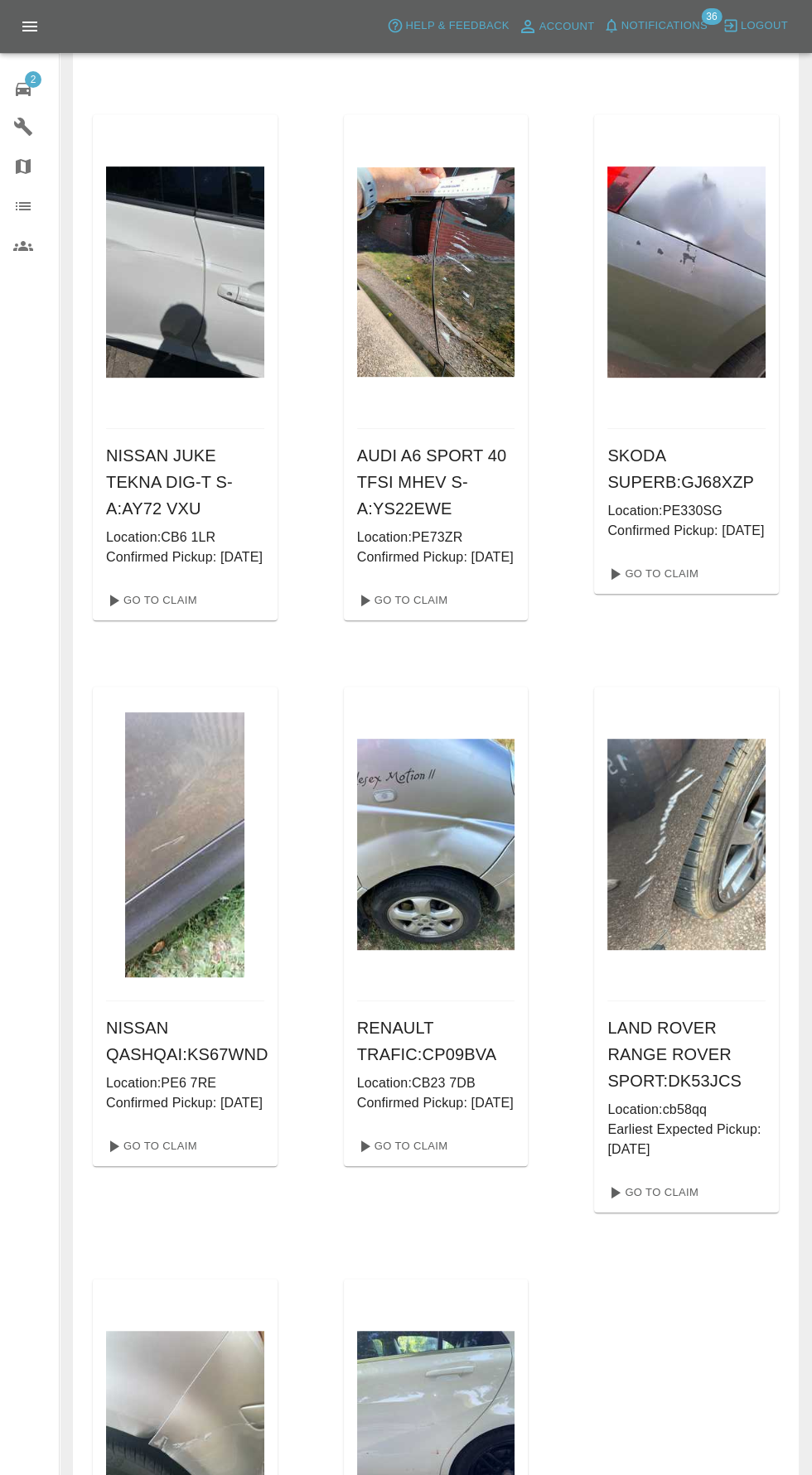
click at [135, 695] on div "KIA NIRO 3 : AV72EOG Location: CB23 2TR Confirmed Pickup: 26/08/2025 Go To Clai…" at bounding box center [435, 351] width 686 height 2815
click at [173, 613] on link "Go To Claim" at bounding box center [150, 600] width 102 height 27
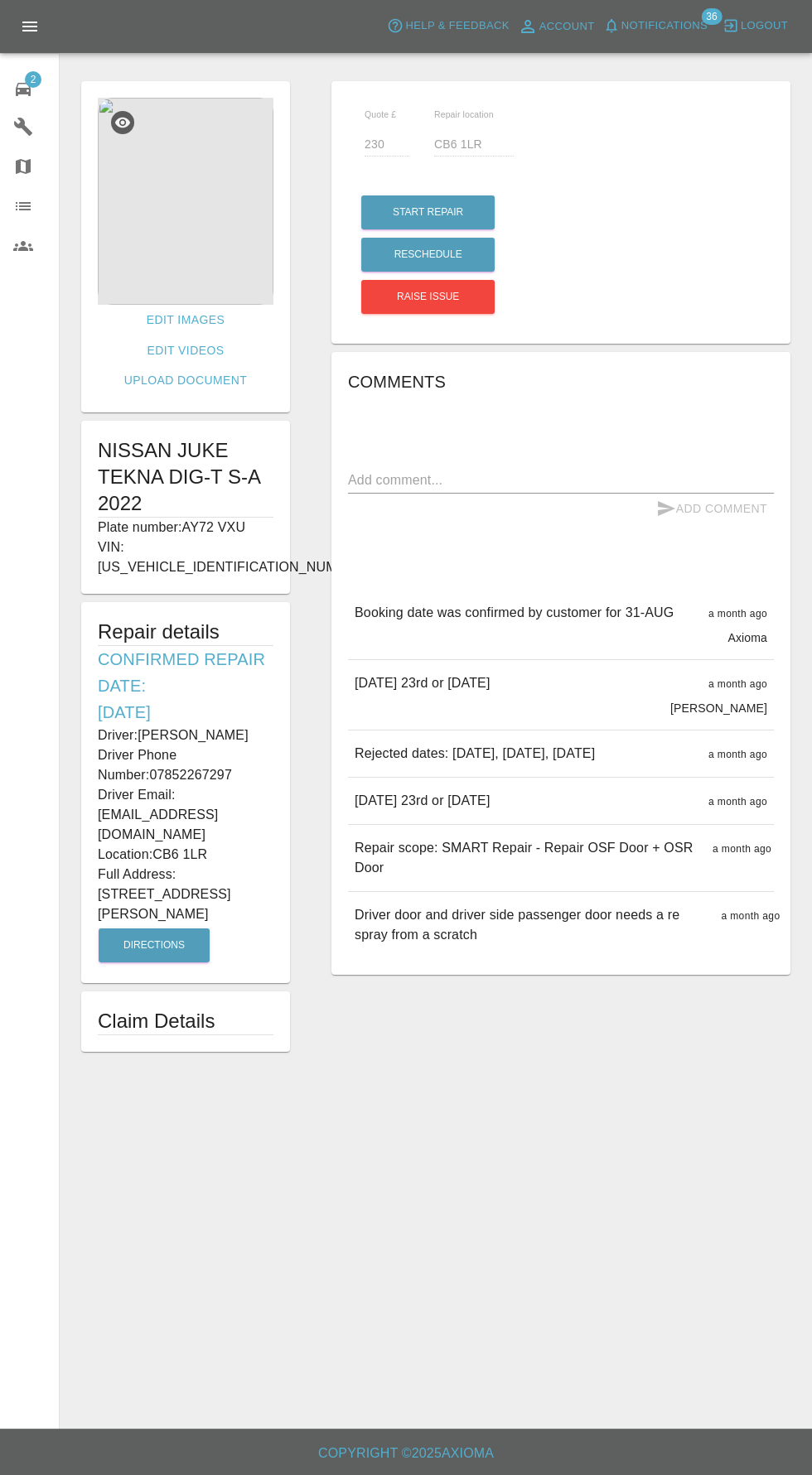
click at [165, 241] on img at bounding box center [186, 201] width 176 height 207
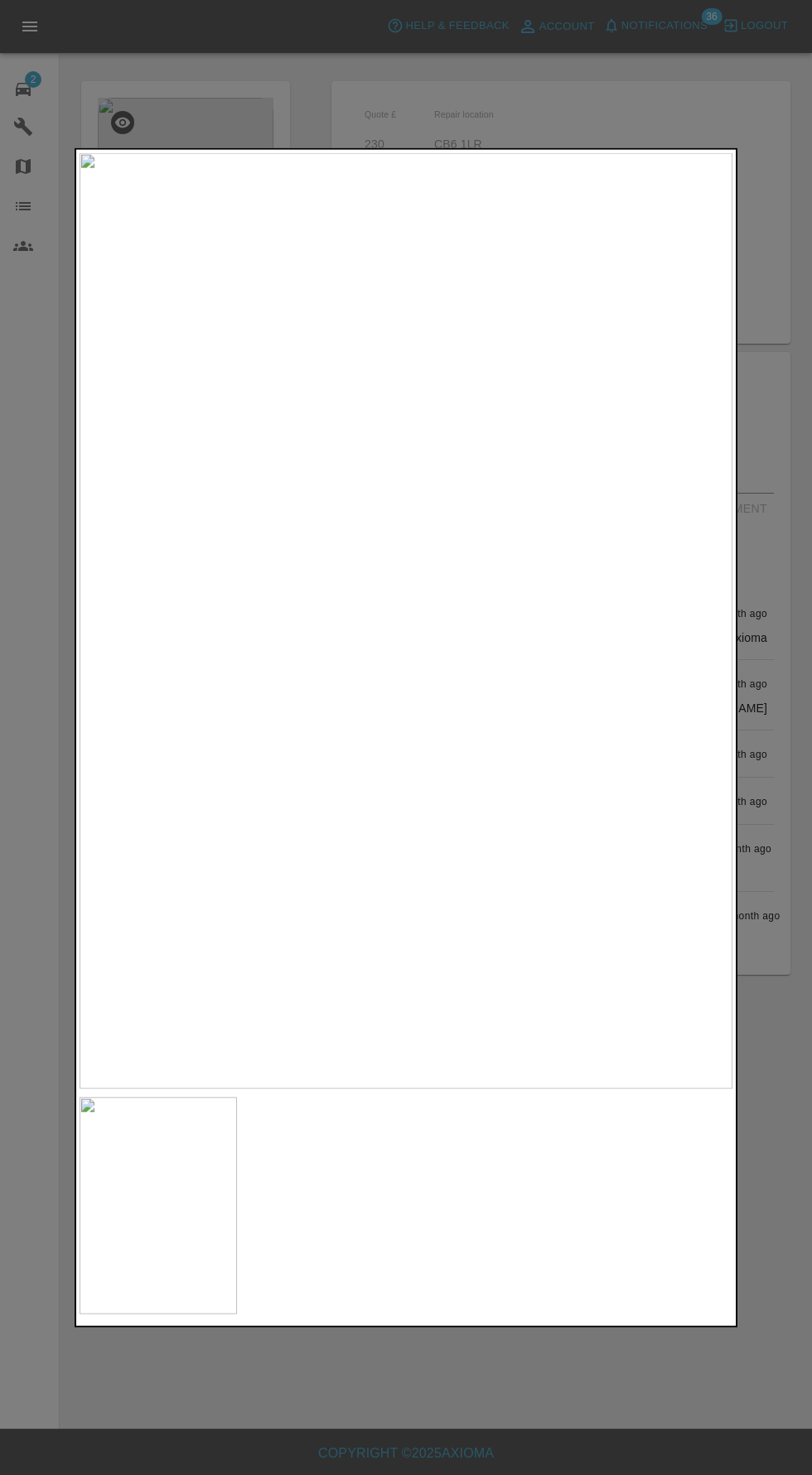
click at [157, 1194] on img at bounding box center [158, 1206] width 157 height 218
click at [517, 1389] on div at bounding box center [406, 737] width 812 height 1475
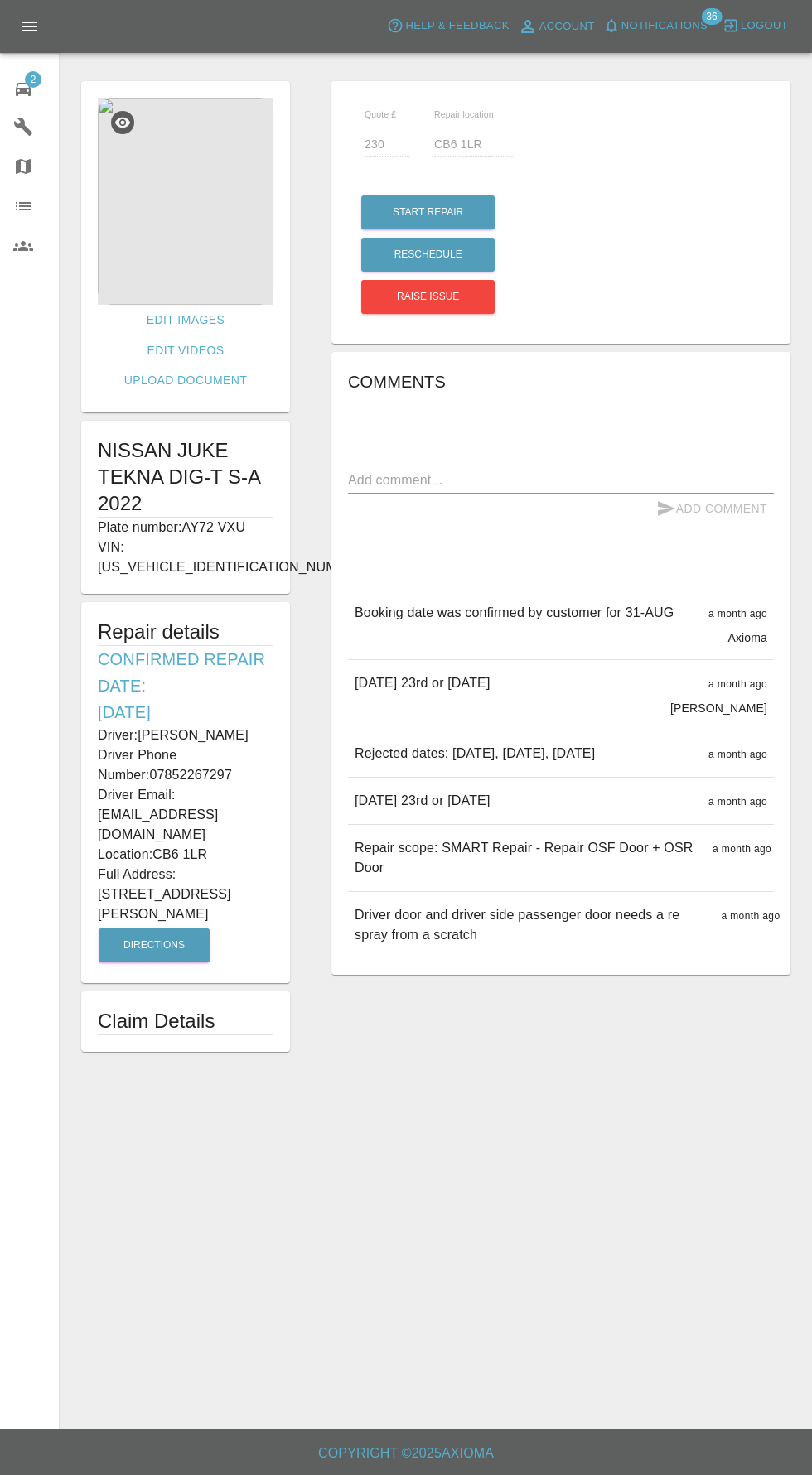
scroll to position [117, 0]
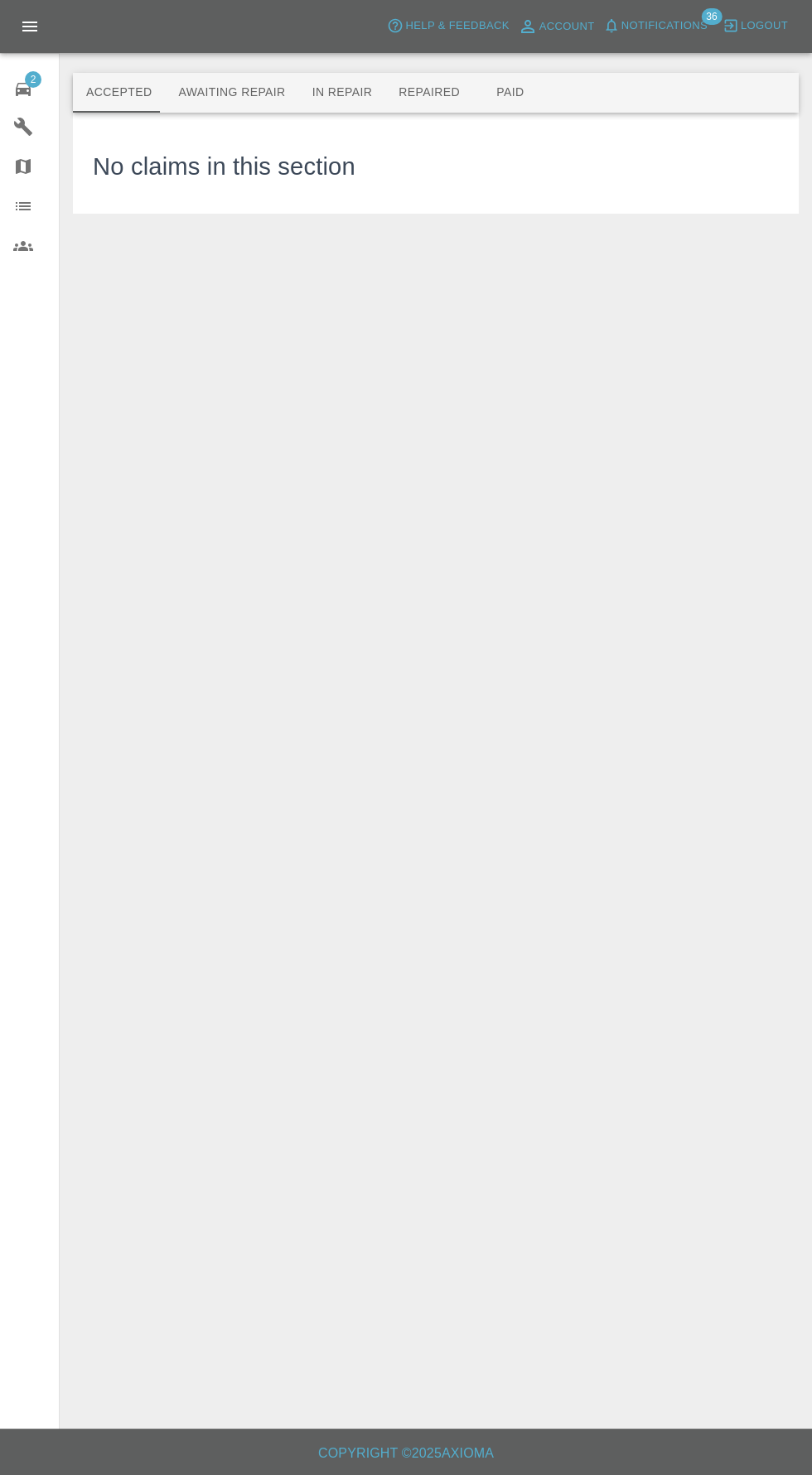
click at [678, 33] on span "Notifications" at bounding box center [665, 26] width 86 height 19
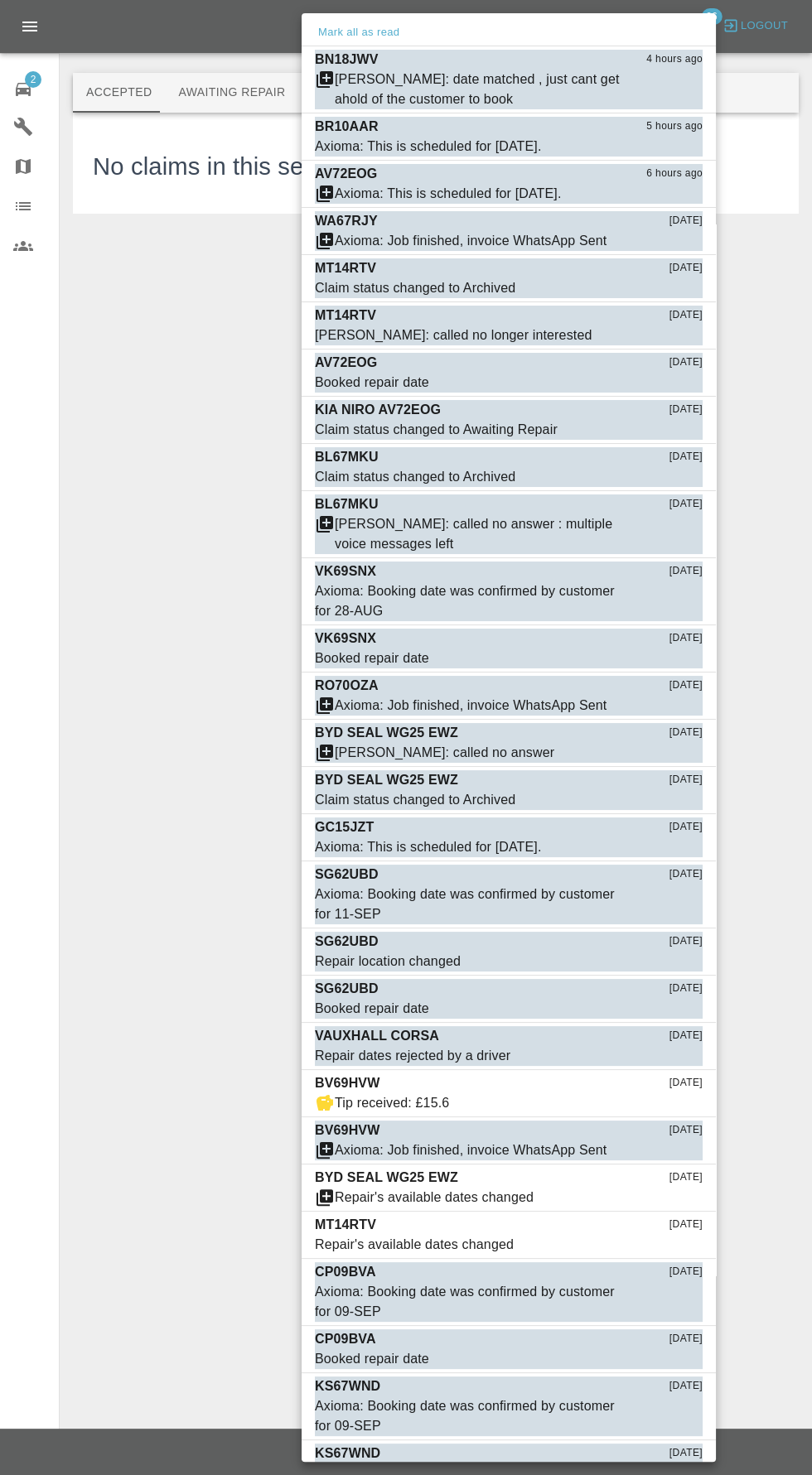
click at [159, 1167] on div at bounding box center [406, 737] width 812 height 1475
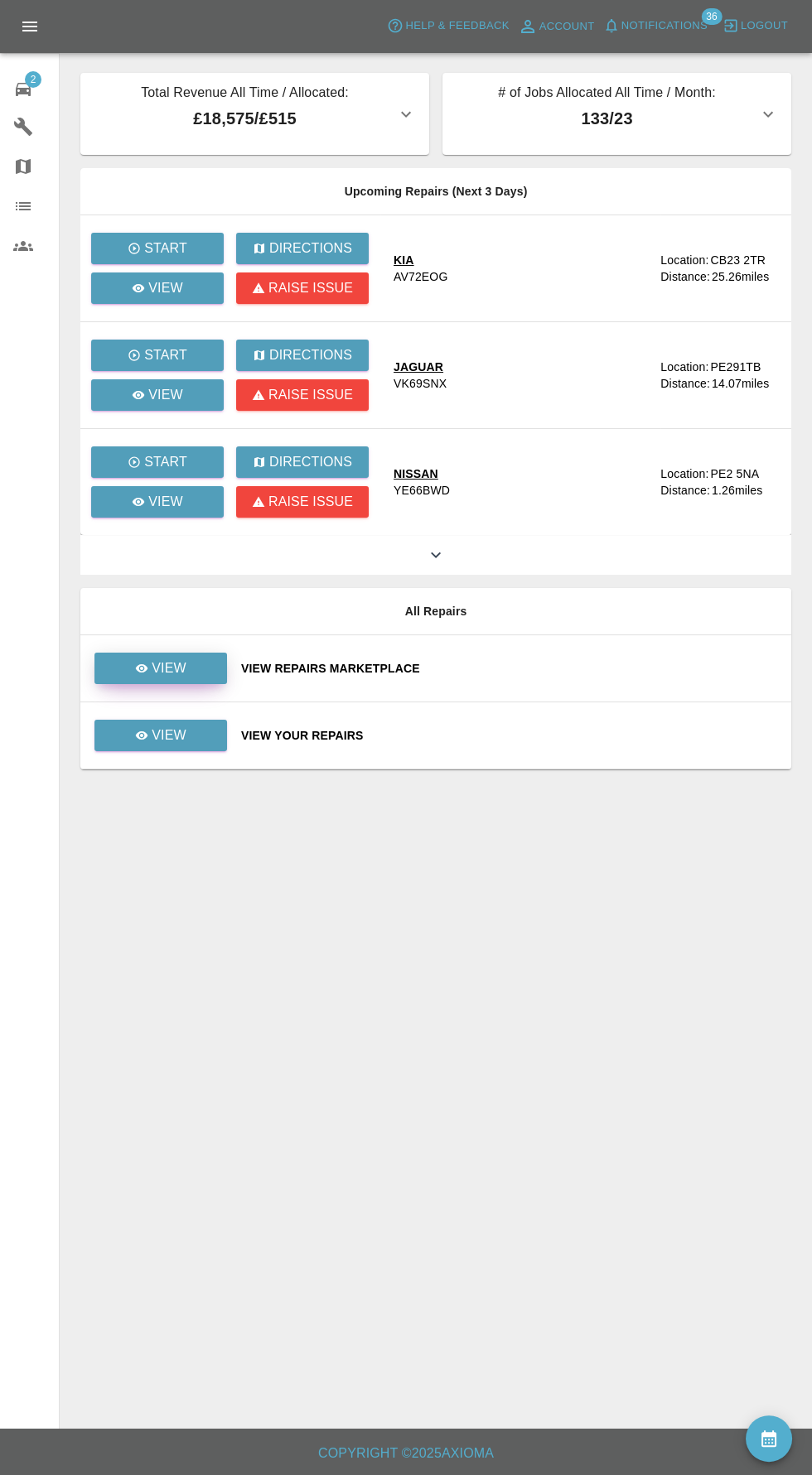
click at [166, 664] on p "View" at bounding box center [169, 668] width 35 height 20
click at [143, 734] on icon at bounding box center [142, 735] width 13 height 8
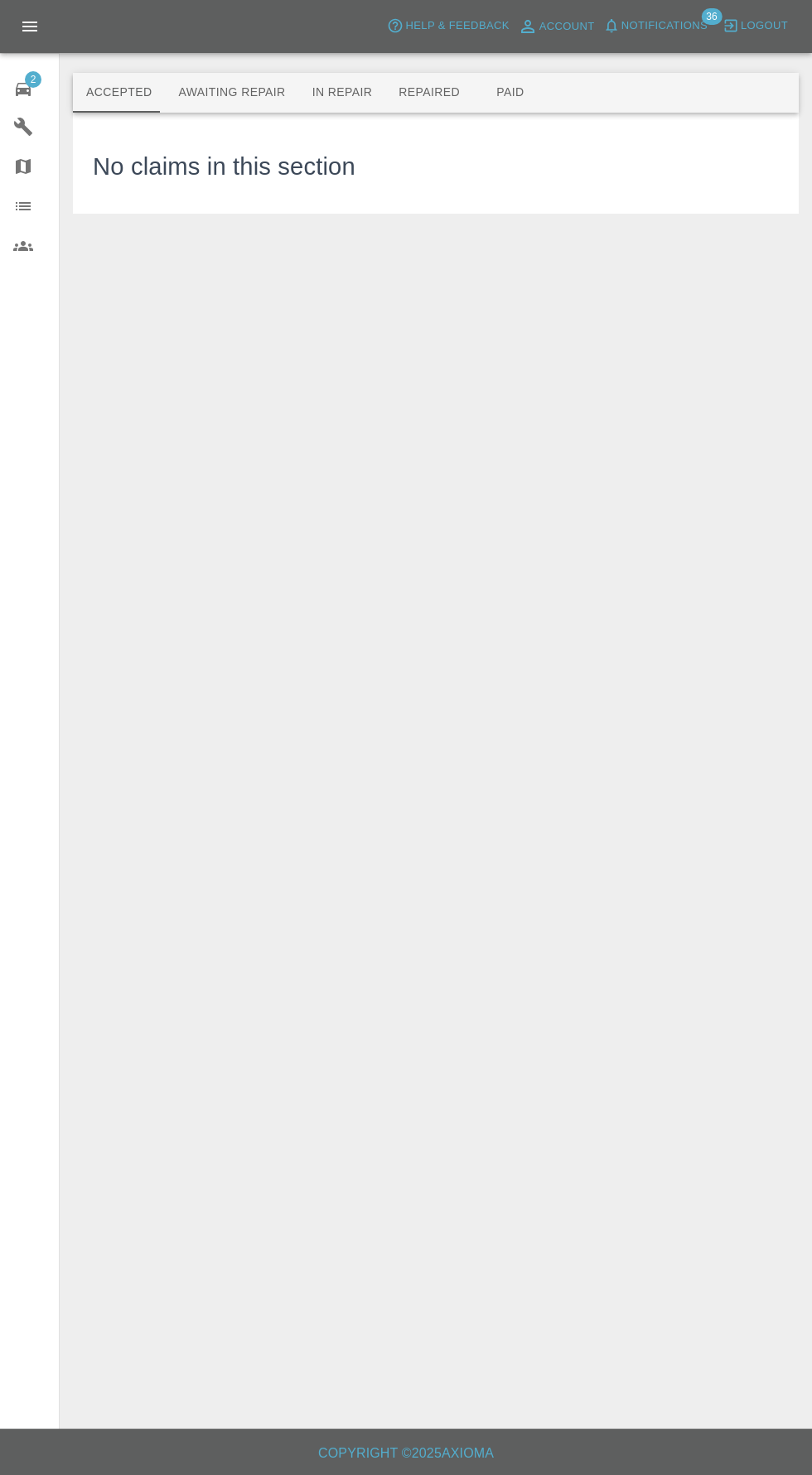
click at [189, 81] on button "Awaiting Repair" at bounding box center [232, 92] width 134 height 39
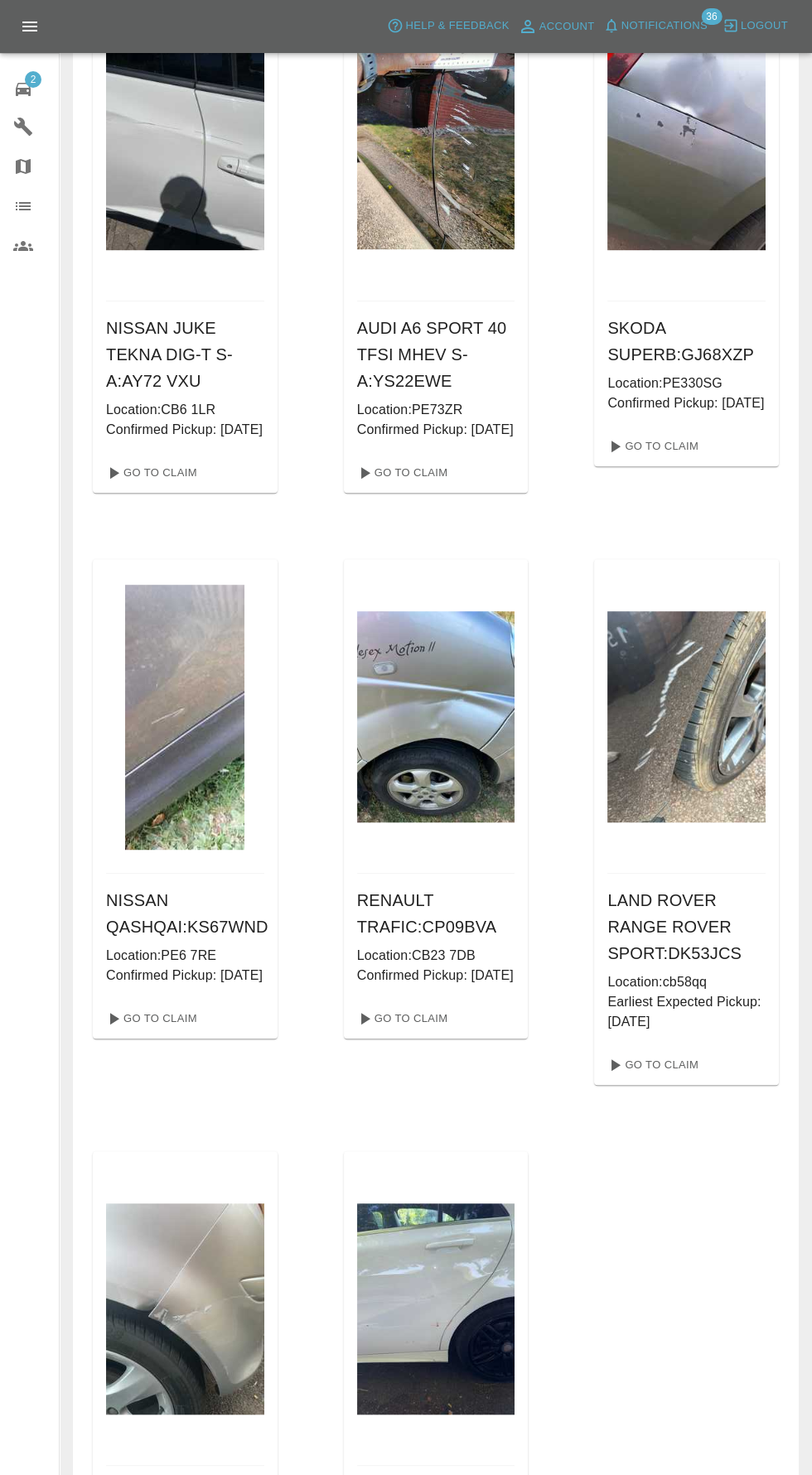
scroll to position [1317, 0]
click at [721, 178] on img at bounding box center [686, 145] width 158 height 211
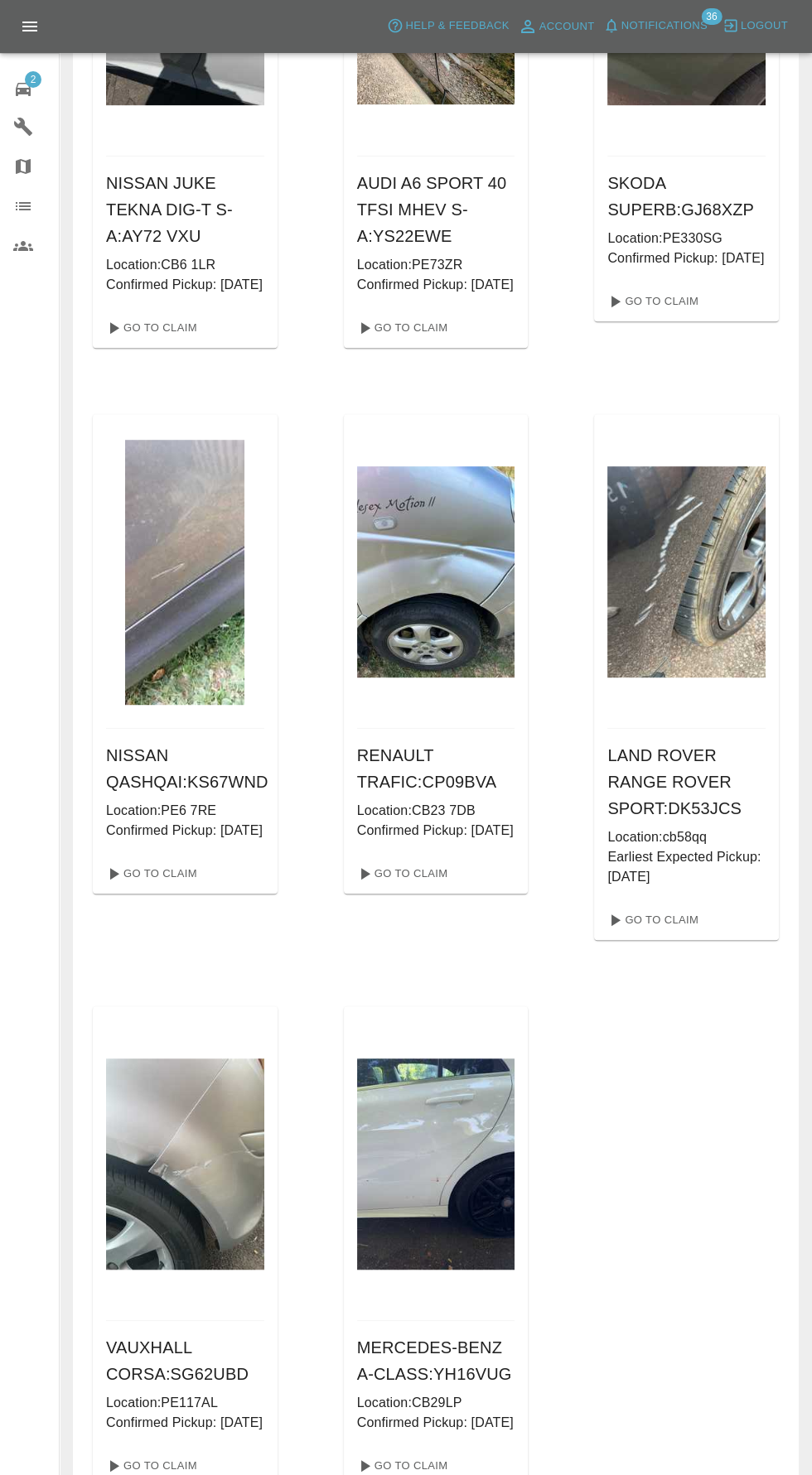
scroll to position [1519, 0]
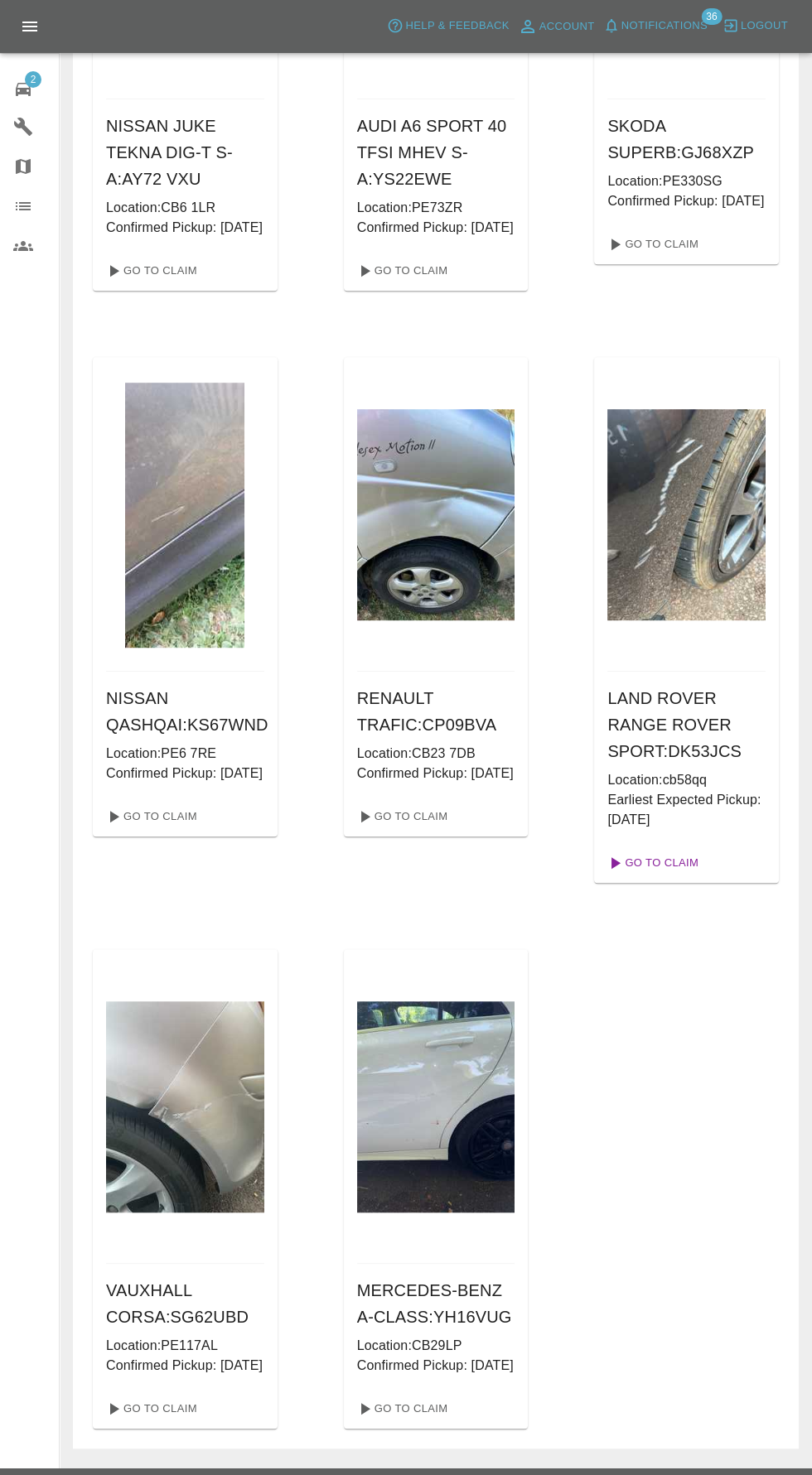
click at [677, 876] on link "Go To Claim" at bounding box center [651, 862] width 102 height 27
